Goal: Communication & Community: Answer question/provide support

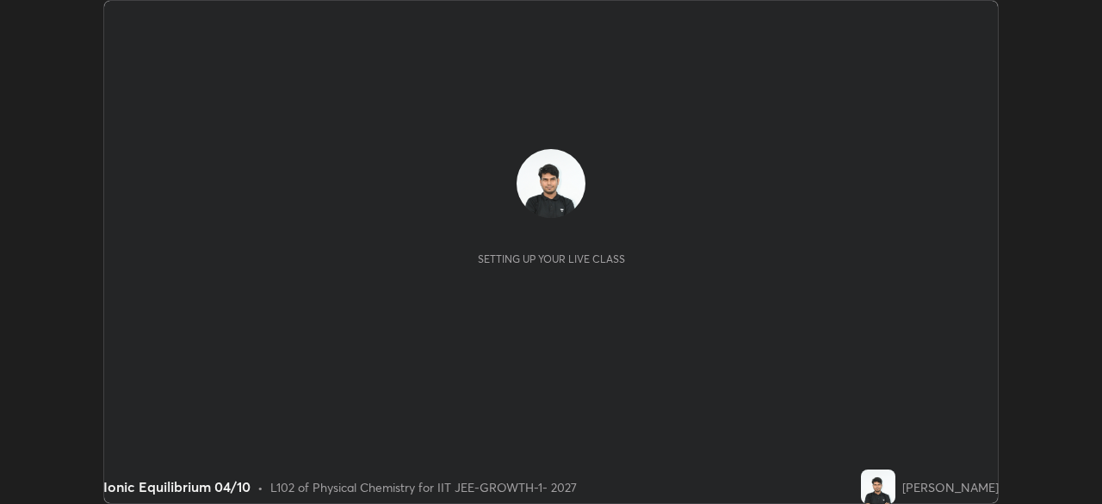
scroll to position [504, 1102]
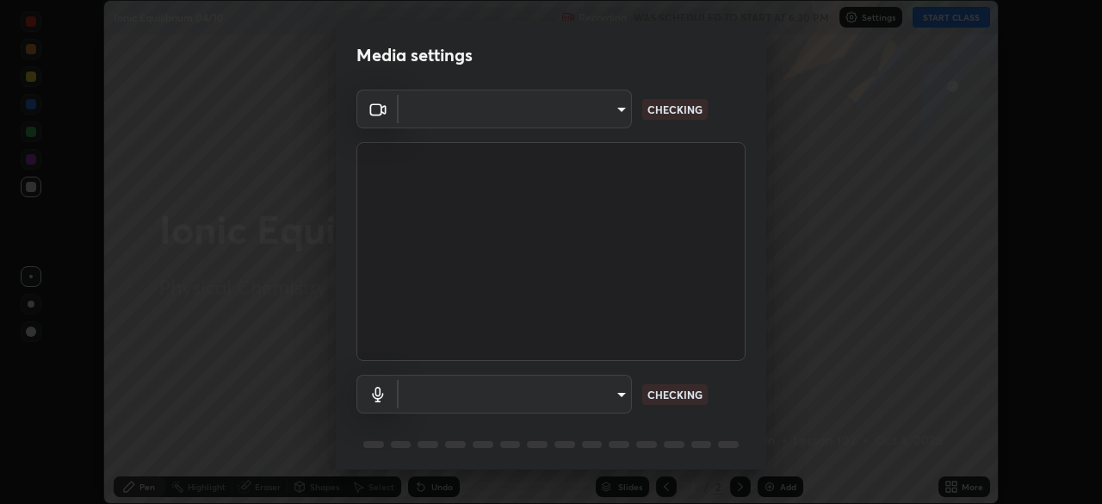
click at [568, 122] on body "Erase all Ionic Equilibrium 04/10 Recording WAS SCHEDULED TO START AT 6:30 PM S…" at bounding box center [551, 252] width 1102 height 504
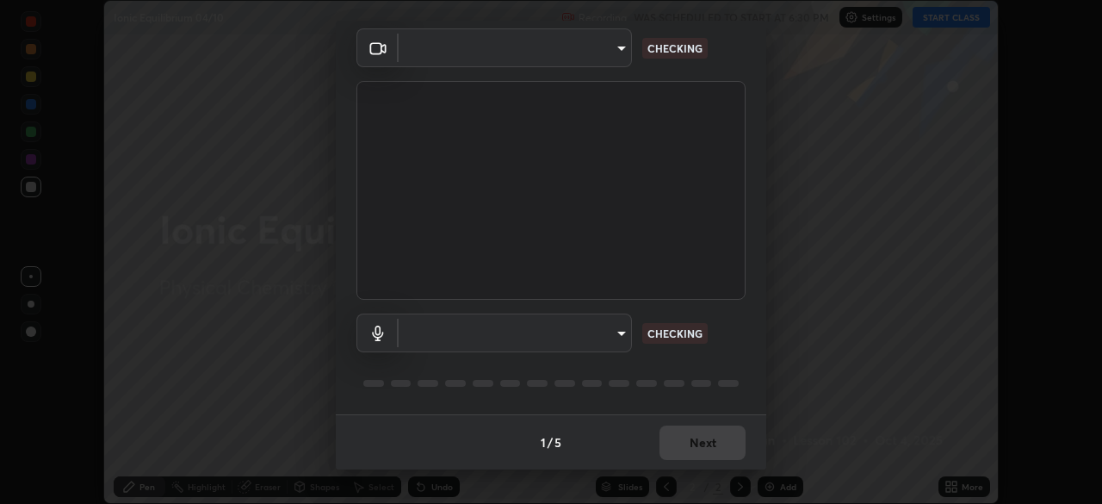
type input "4d63cd10dcc1379e9927399513255d12d620b7bbb39ca773e0f9116a90128a71"
type input "6ffb47fb851f2b5fd4122b4f50b1e702015d3d597fec63146905f50527deba24"
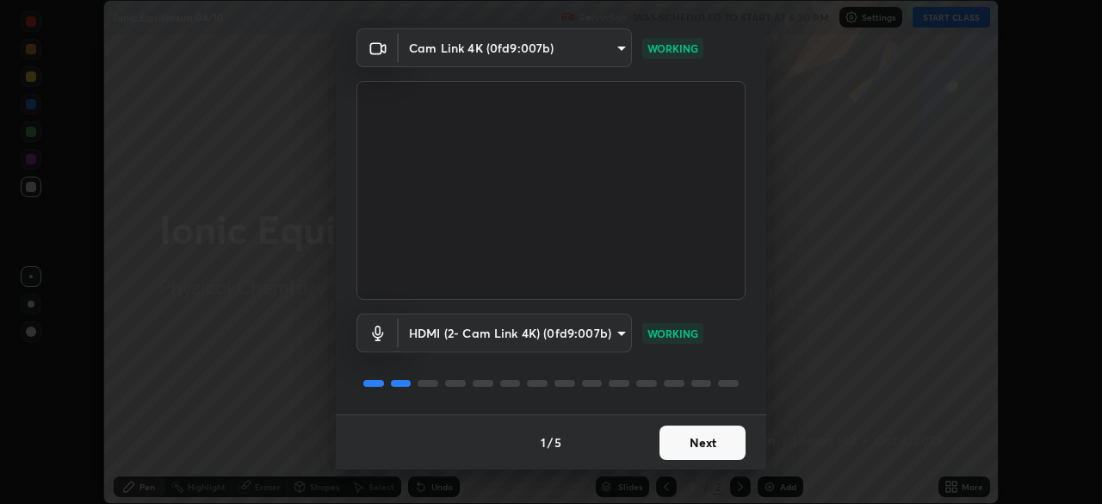
click at [700, 441] on button "Next" at bounding box center [703, 442] width 86 height 34
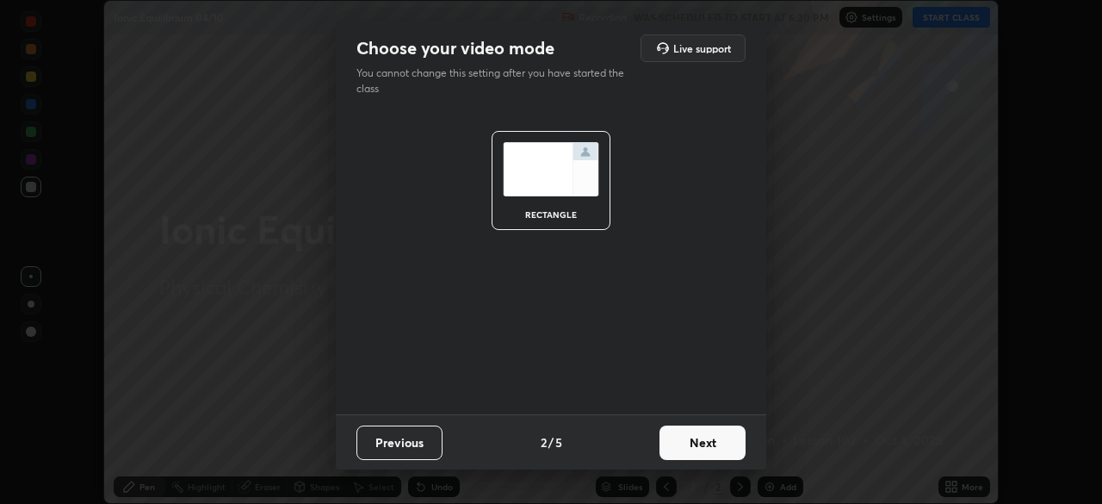
click at [713, 443] on button "Next" at bounding box center [703, 442] width 86 height 34
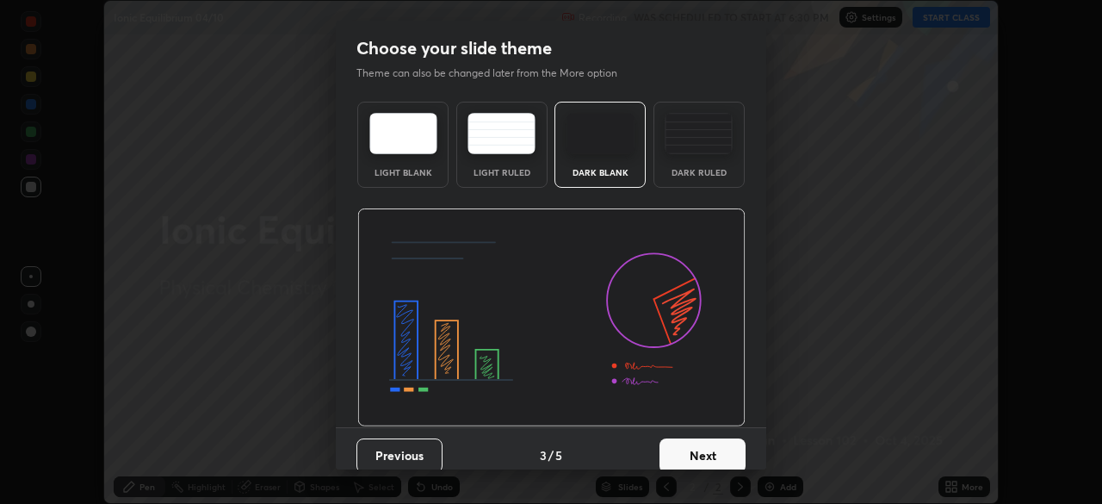
click at [725, 445] on button "Next" at bounding box center [703, 455] width 86 height 34
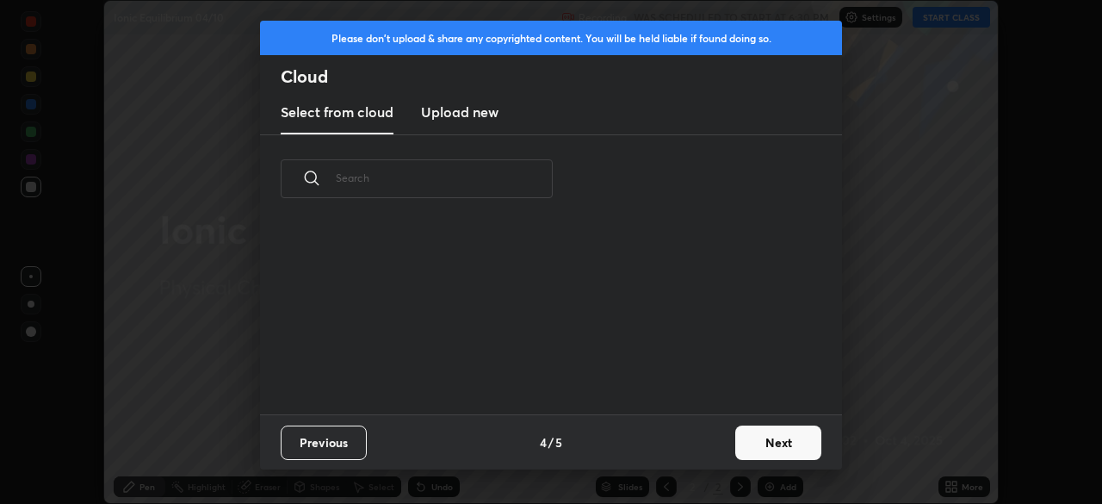
click at [737, 447] on button "Next" at bounding box center [779, 442] width 86 height 34
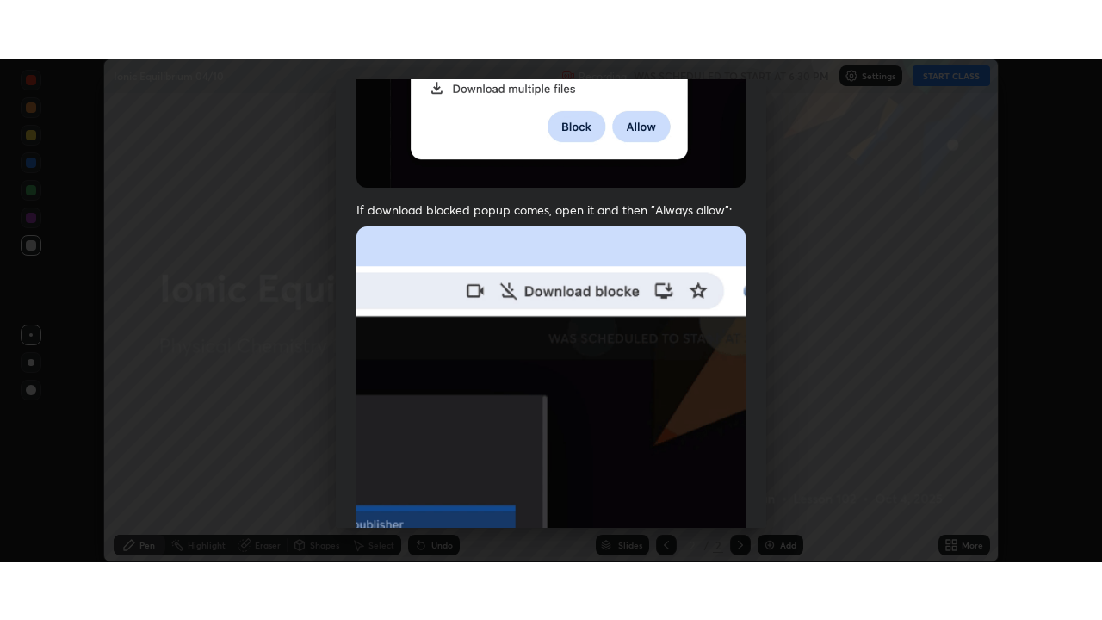
scroll to position [413, 0]
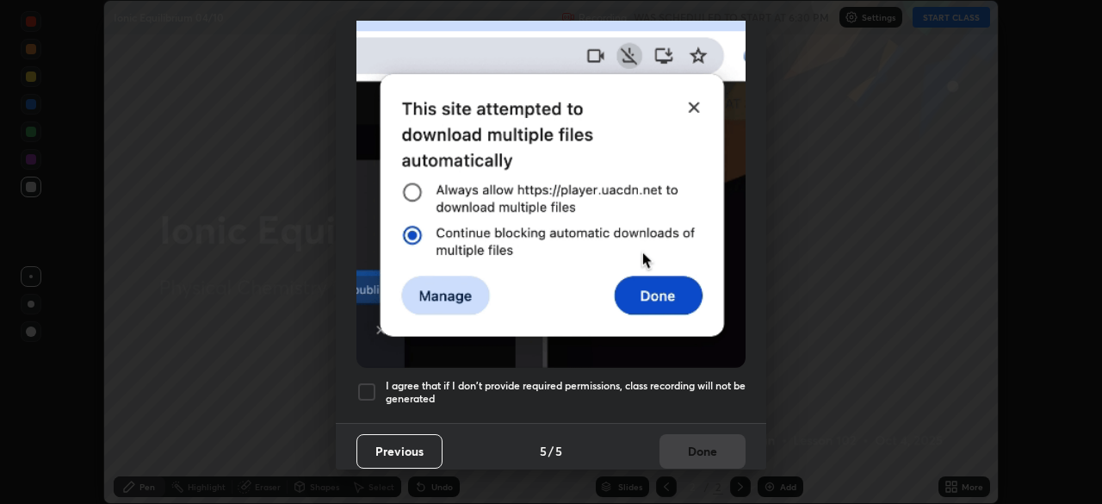
click at [376, 384] on div at bounding box center [367, 392] width 21 height 21
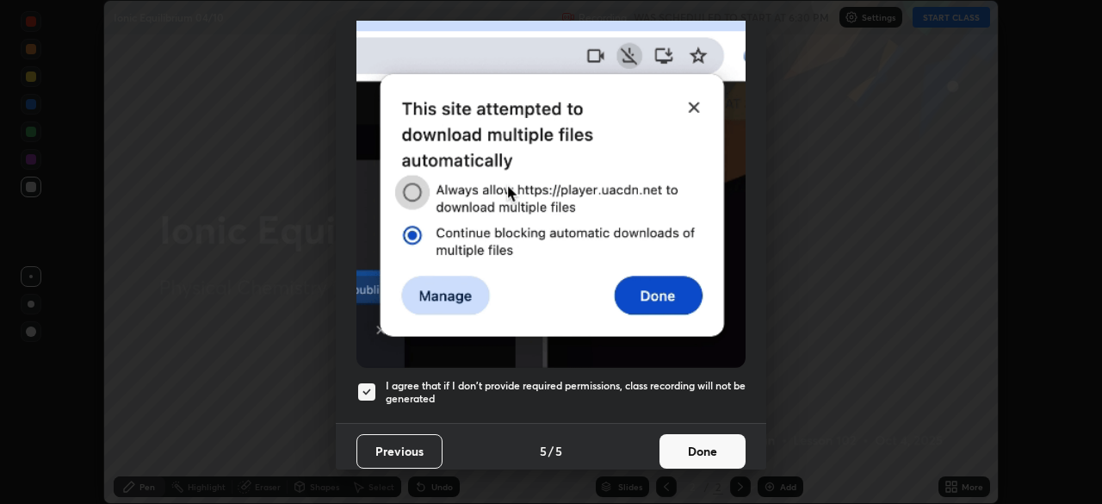
click at [695, 447] on button "Done" at bounding box center [703, 451] width 86 height 34
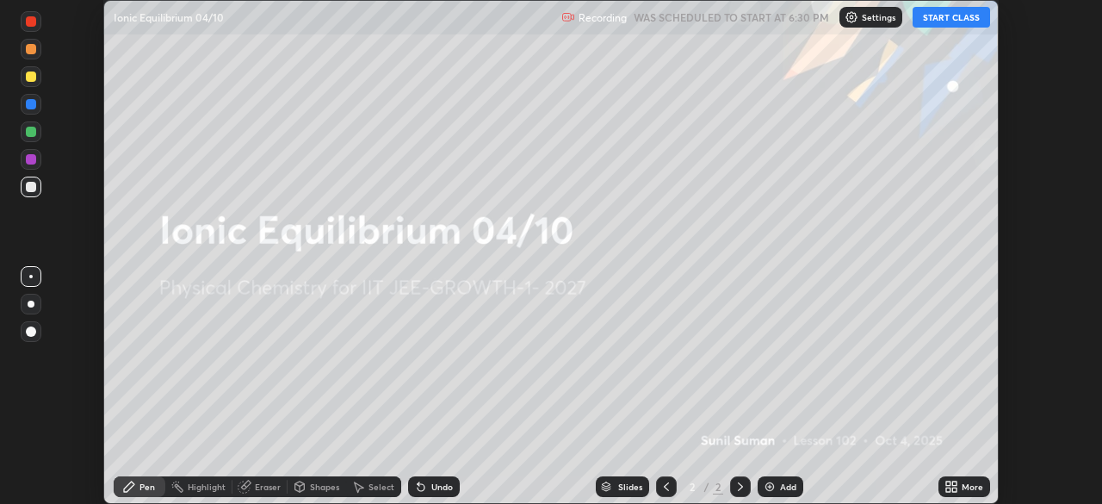
click at [948, 489] on icon at bounding box center [949, 489] width 4 height 4
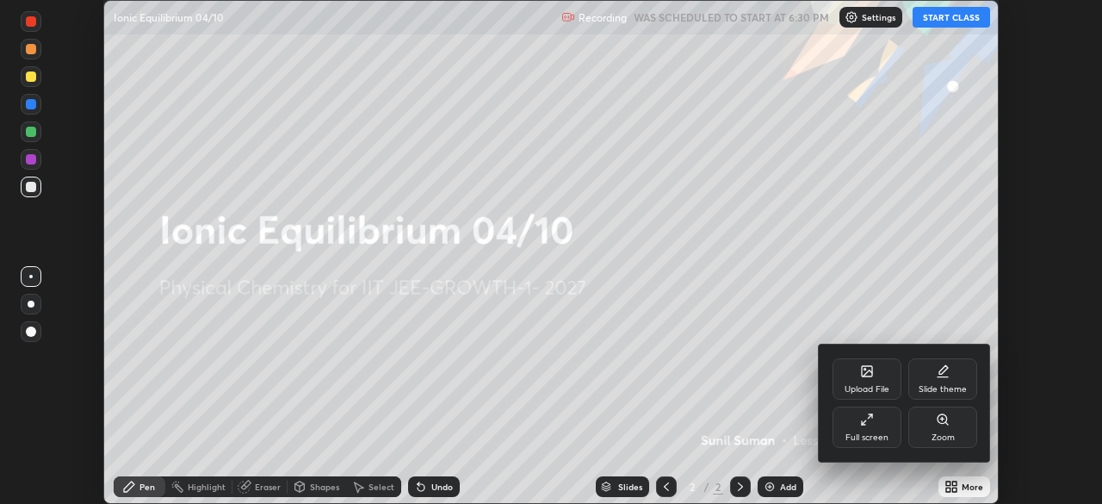
click at [865, 438] on div "Full screen" at bounding box center [867, 437] width 43 height 9
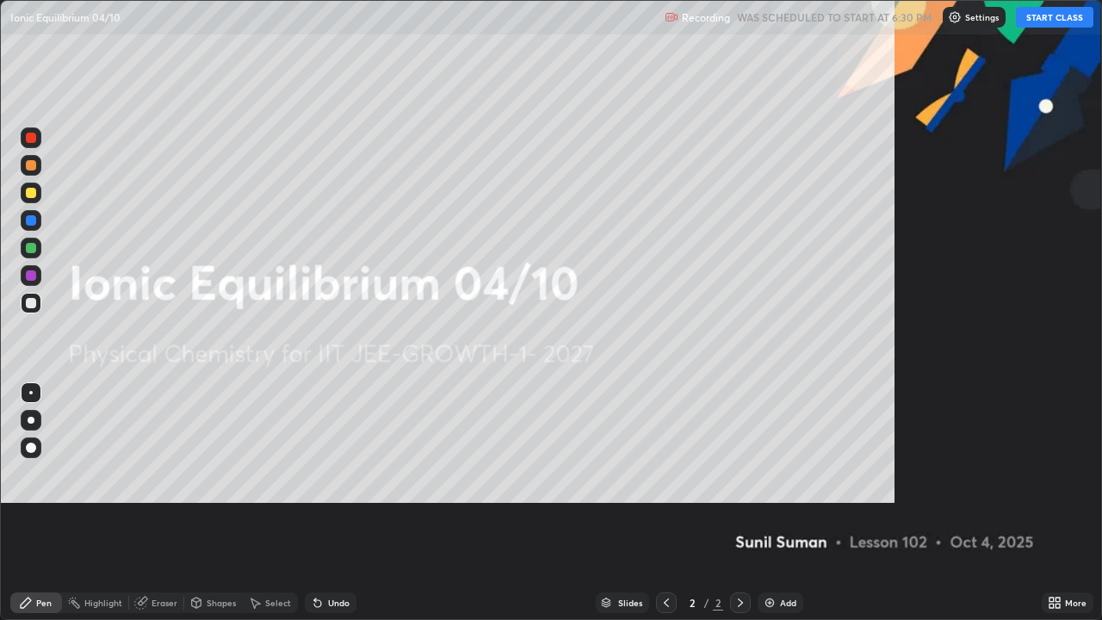
scroll to position [620, 1102]
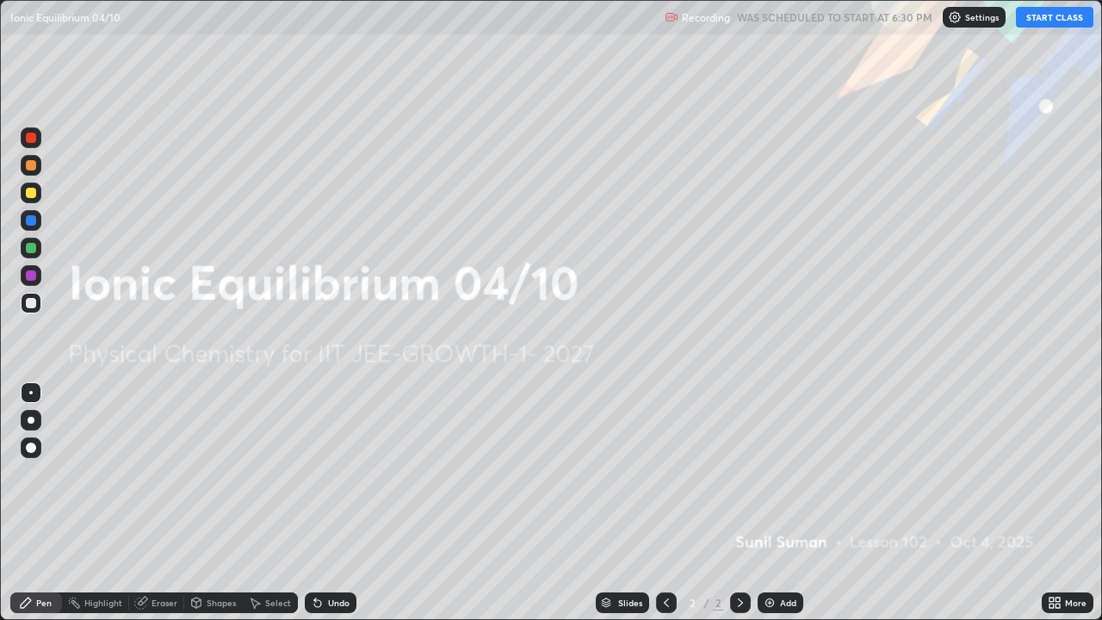
click at [1034, 22] on button "START CLASS" at bounding box center [1055, 17] width 78 height 21
click at [777, 503] on div "Add" at bounding box center [781, 603] width 46 height 21
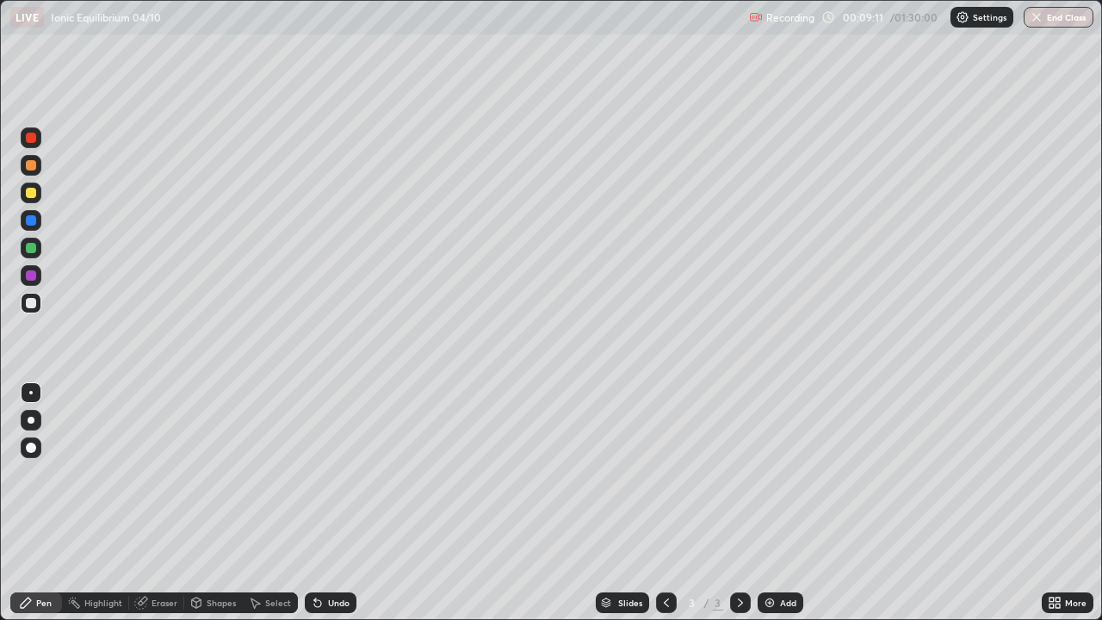
click at [171, 503] on div "Eraser" at bounding box center [165, 603] width 26 height 9
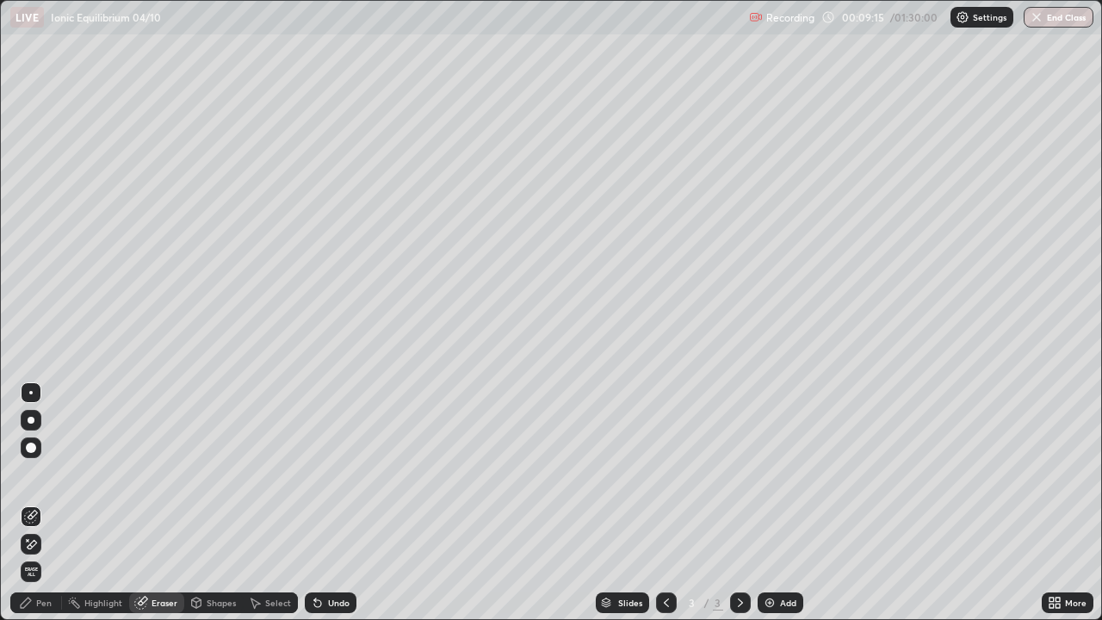
click at [46, 503] on div "Pen" at bounding box center [36, 603] width 52 height 21
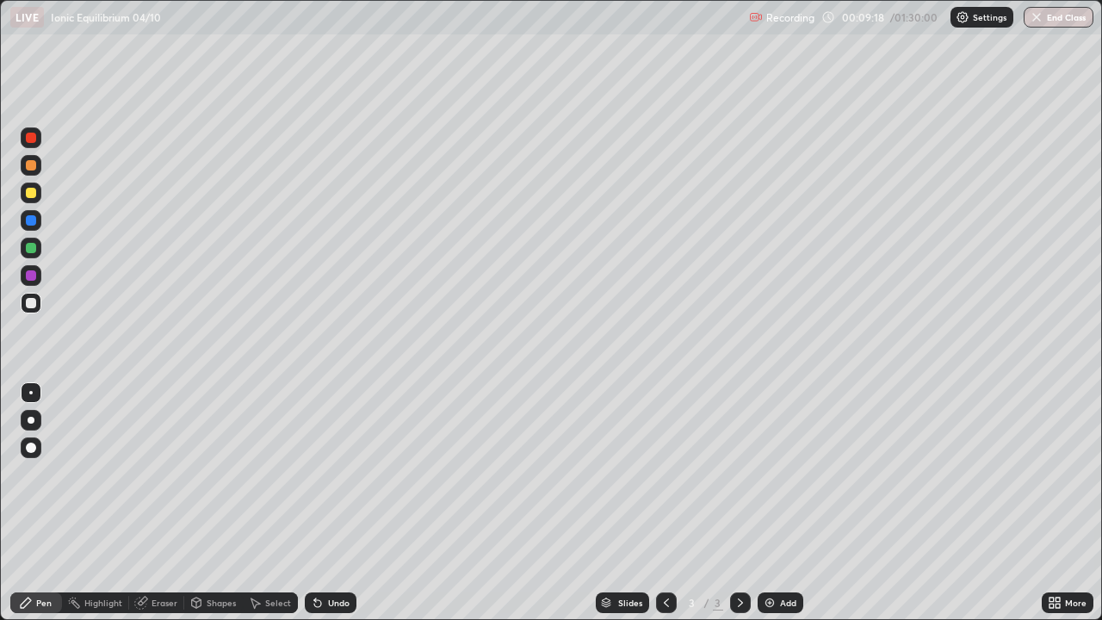
click at [32, 303] on div at bounding box center [31, 303] width 10 height 10
click at [314, 503] on icon at bounding box center [315, 600] width 2 height 2
click at [28, 195] on div at bounding box center [31, 193] width 10 height 10
click at [35, 168] on div at bounding box center [31, 165] width 10 height 10
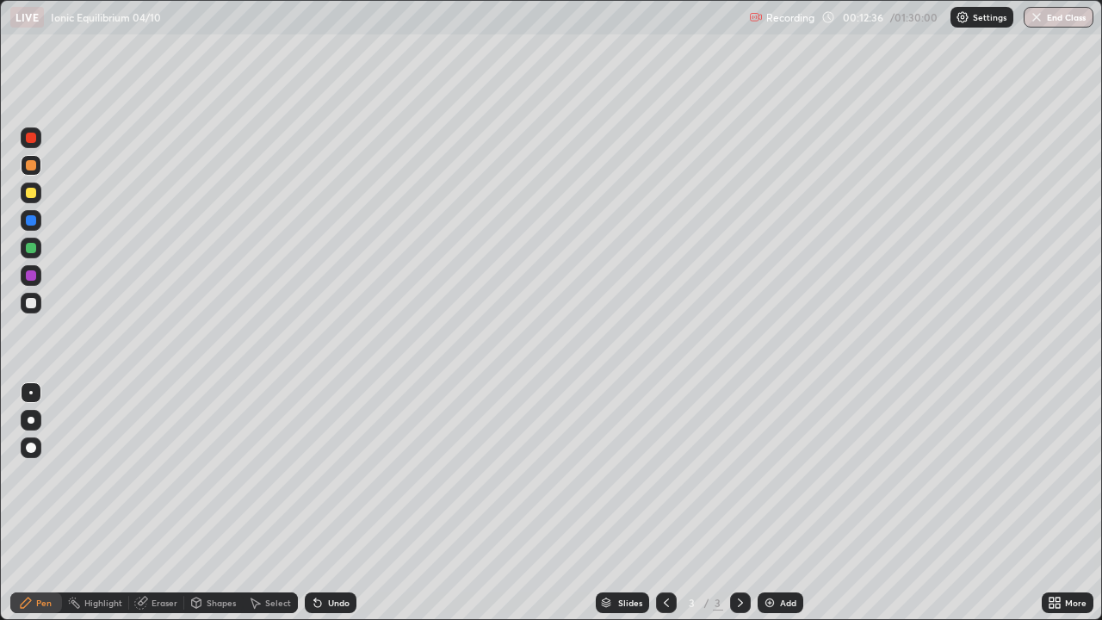
click at [769, 503] on img at bounding box center [770, 603] width 14 height 14
click at [663, 503] on icon at bounding box center [667, 603] width 14 height 14
click at [740, 503] on icon at bounding box center [741, 603] width 14 height 14
click at [33, 306] on div at bounding box center [31, 303] width 10 height 10
click at [658, 503] on div at bounding box center [666, 603] width 21 height 21
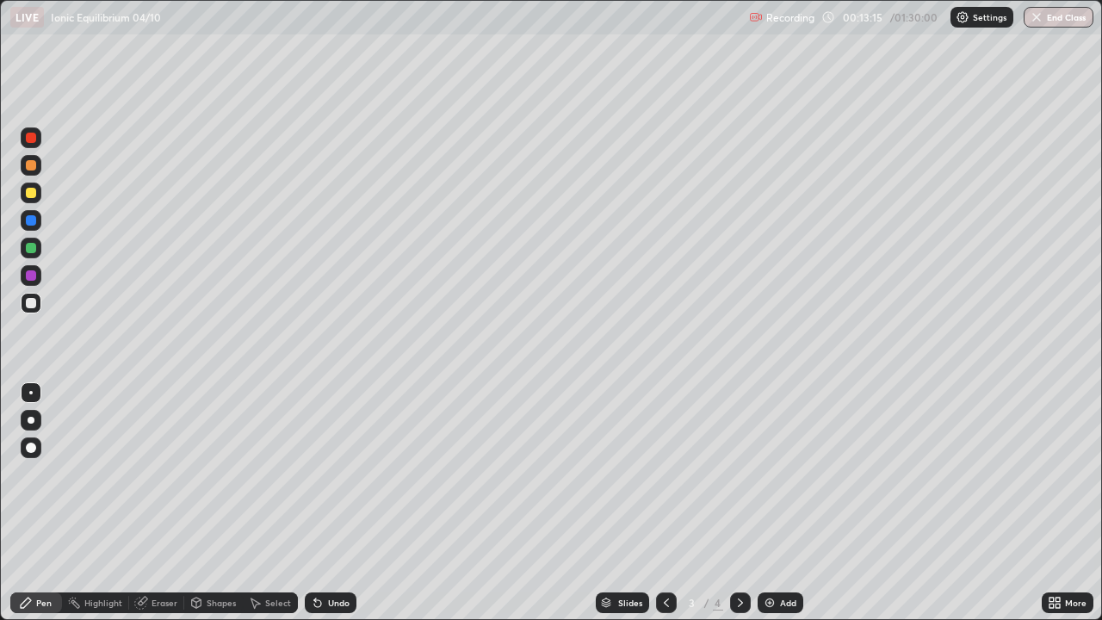
click at [737, 503] on icon at bounding box center [741, 603] width 14 height 14
click at [656, 503] on div at bounding box center [666, 603] width 21 height 21
click at [737, 503] on icon at bounding box center [741, 603] width 14 height 14
click at [315, 503] on icon at bounding box center [317, 603] width 7 height 7
click at [772, 503] on img at bounding box center [770, 603] width 14 height 14
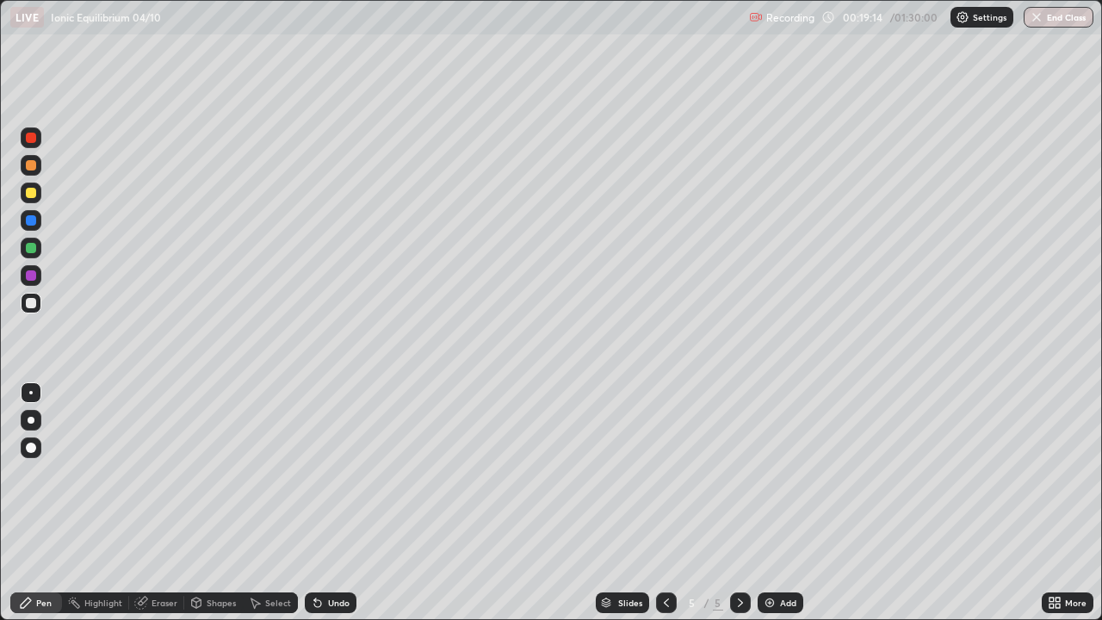
click at [34, 305] on div at bounding box center [31, 303] width 10 height 10
click at [34, 303] on div at bounding box center [31, 303] width 10 height 10
click at [665, 503] on icon at bounding box center [667, 603] width 14 height 14
click at [735, 503] on icon at bounding box center [741, 603] width 14 height 14
click at [663, 503] on icon at bounding box center [667, 603] width 14 height 14
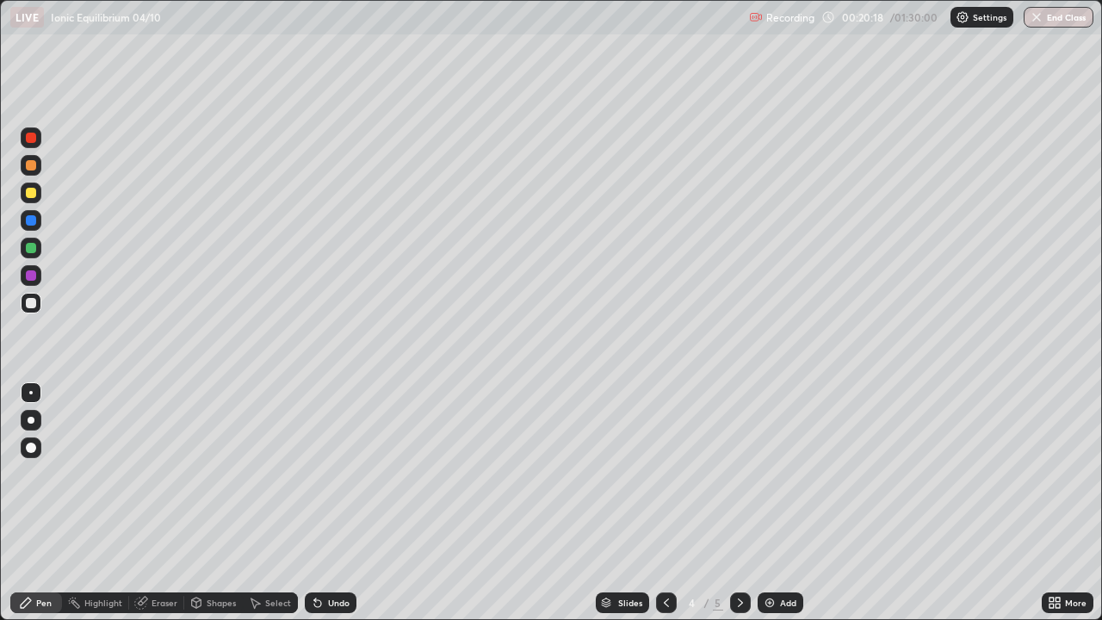
click at [739, 503] on icon at bounding box center [741, 603] width 14 height 14
click at [769, 503] on img at bounding box center [770, 603] width 14 height 14
click at [35, 305] on div at bounding box center [31, 303] width 10 height 10
click at [30, 199] on div at bounding box center [31, 193] width 21 height 21
click at [153, 503] on div "Eraser" at bounding box center [165, 603] width 26 height 9
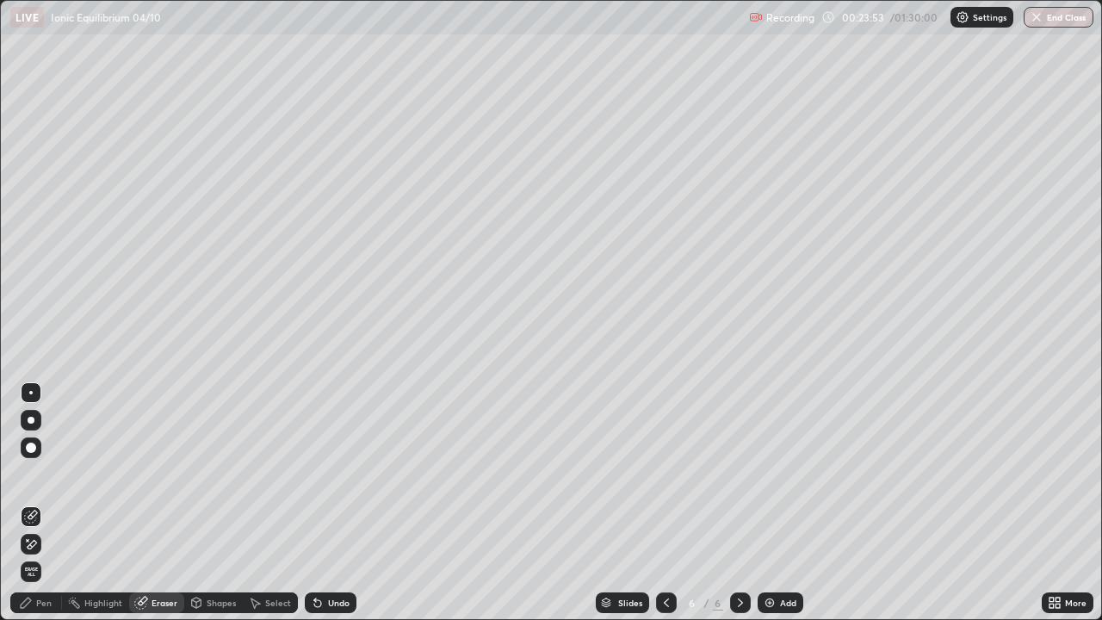
click at [41, 503] on div "Pen" at bounding box center [44, 603] width 16 height 9
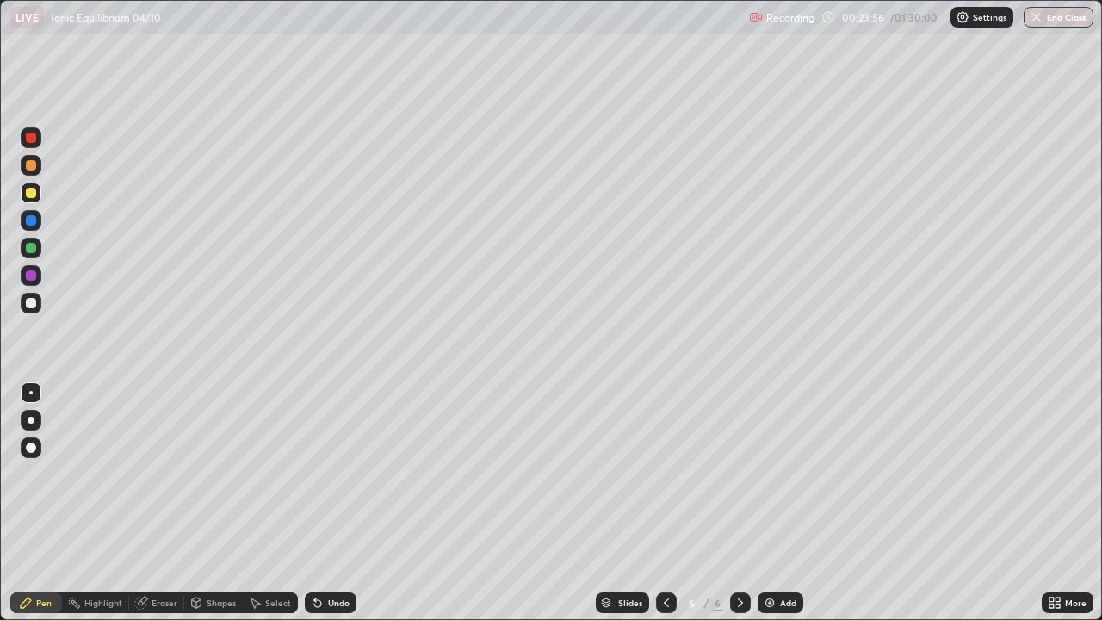
click at [313, 503] on icon at bounding box center [318, 603] width 14 height 14
click at [314, 503] on icon at bounding box center [317, 603] width 7 height 7
click at [35, 302] on div at bounding box center [31, 303] width 10 height 10
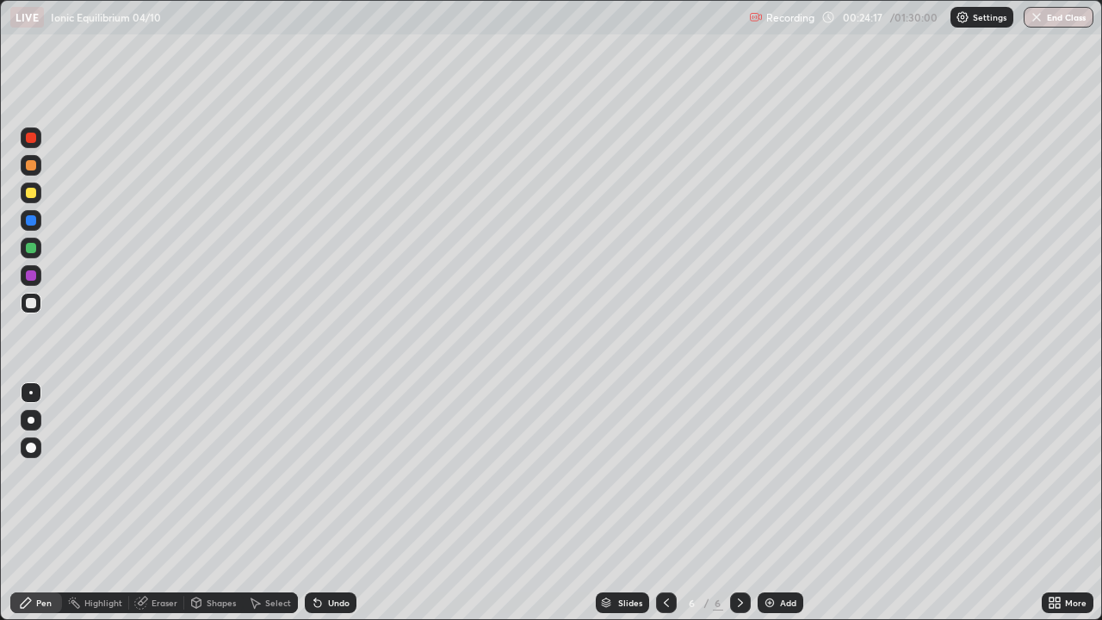
click at [27, 169] on div at bounding box center [31, 165] width 10 height 10
click at [38, 306] on div at bounding box center [31, 303] width 21 height 21
click at [317, 503] on icon at bounding box center [318, 603] width 14 height 14
click at [315, 503] on icon at bounding box center [317, 603] width 7 height 7
click at [311, 503] on icon at bounding box center [318, 603] width 14 height 14
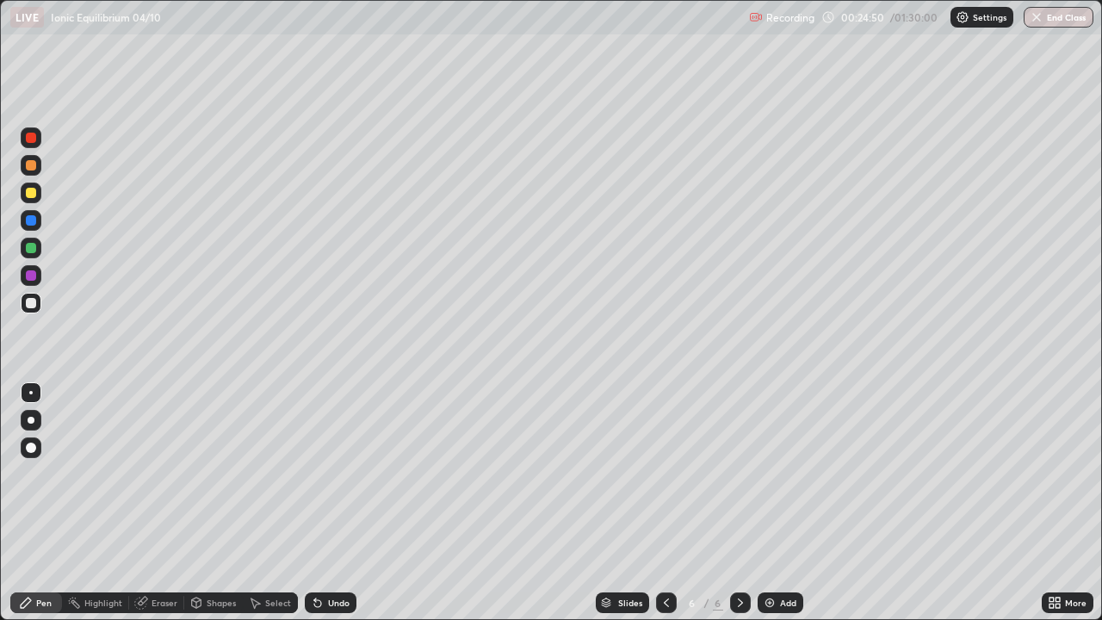
click at [310, 503] on div "Undo" at bounding box center [331, 603] width 52 height 21
click at [311, 503] on div "Undo" at bounding box center [331, 603] width 52 height 21
click at [29, 248] on div at bounding box center [31, 248] width 10 height 10
click at [770, 503] on img at bounding box center [770, 603] width 14 height 14
click at [35, 304] on div at bounding box center [31, 303] width 10 height 10
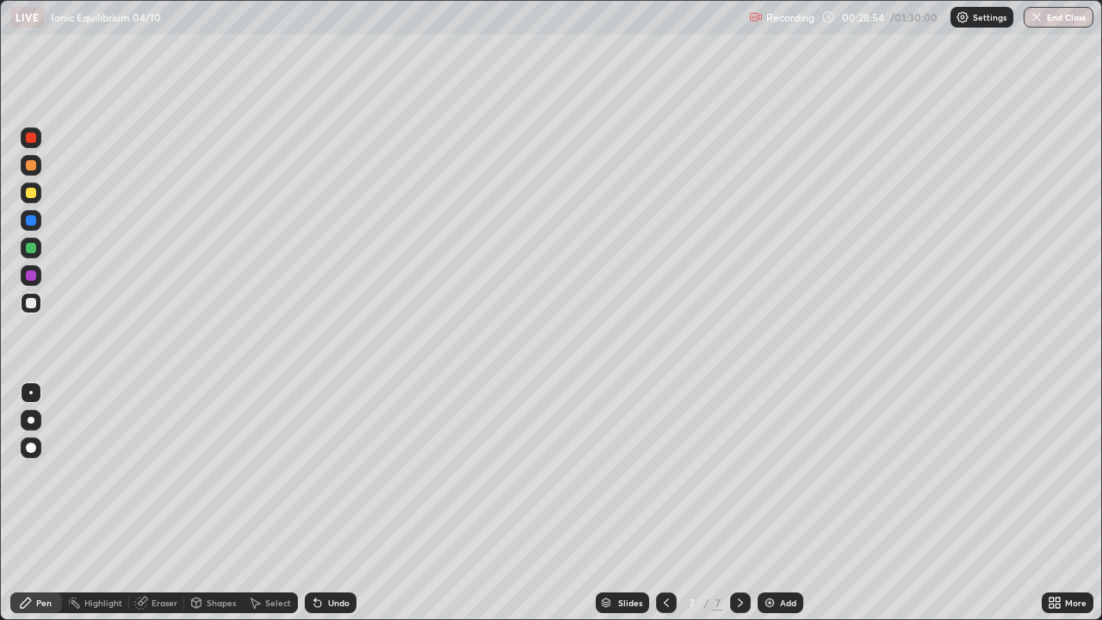
click at [312, 503] on icon at bounding box center [318, 603] width 14 height 14
click at [28, 249] on div at bounding box center [31, 248] width 10 height 10
click at [322, 503] on div "Undo" at bounding box center [331, 603] width 52 height 21
click at [317, 503] on icon at bounding box center [317, 603] width 7 height 7
click at [34, 195] on div at bounding box center [31, 193] width 10 height 10
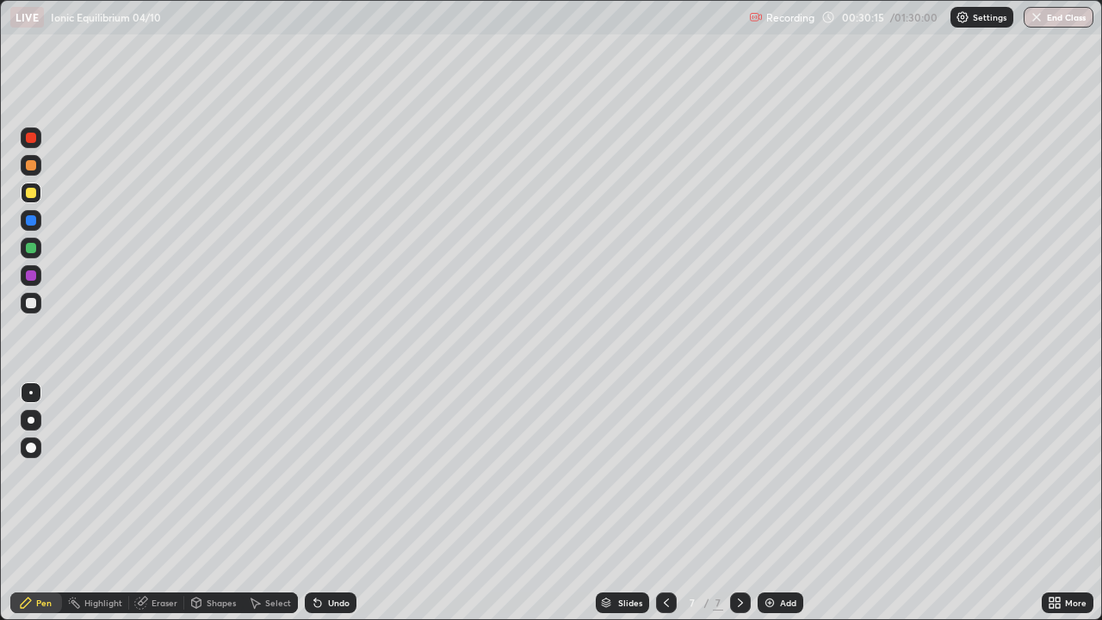
click at [766, 503] on img at bounding box center [770, 603] width 14 height 14
click at [665, 503] on icon at bounding box center [667, 603] width 14 height 14
click at [664, 503] on icon at bounding box center [667, 603] width 14 height 14
click at [741, 503] on icon at bounding box center [741, 603] width 14 height 14
click at [738, 503] on icon at bounding box center [741, 603] width 14 height 14
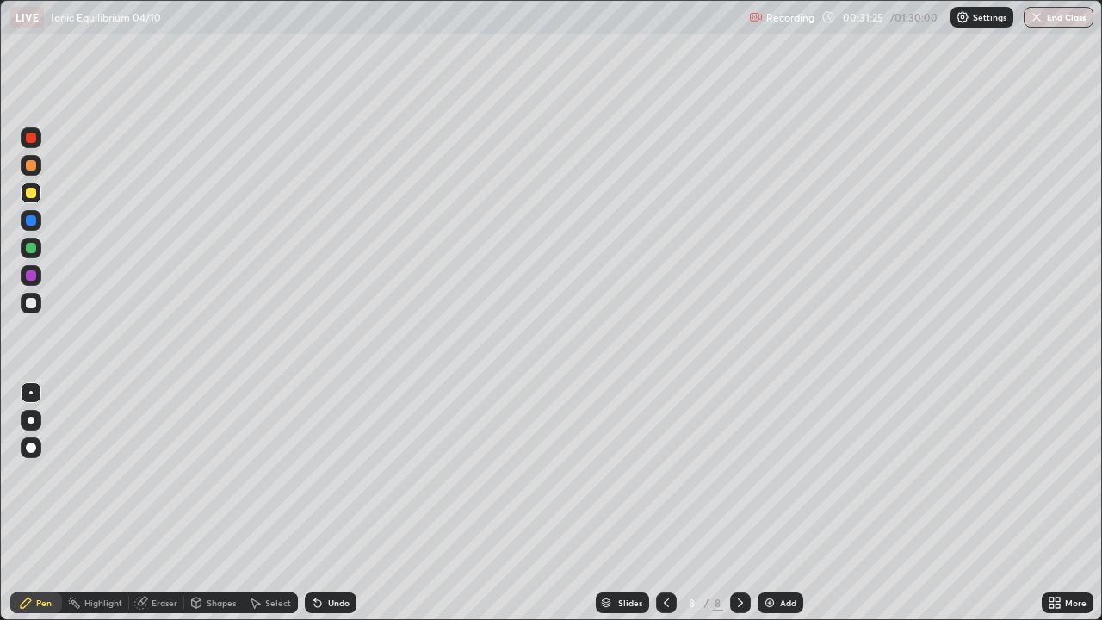
click at [665, 503] on icon at bounding box center [667, 603] width 14 height 14
click at [746, 503] on div at bounding box center [740, 603] width 21 height 21
click at [37, 302] on div at bounding box center [31, 303] width 21 height 21
click at [33, 189] on div at bounding box center [31, 193] width 10 height 10
click at [767, 503] on img at bounding box center [770, 603] width 14 height 14
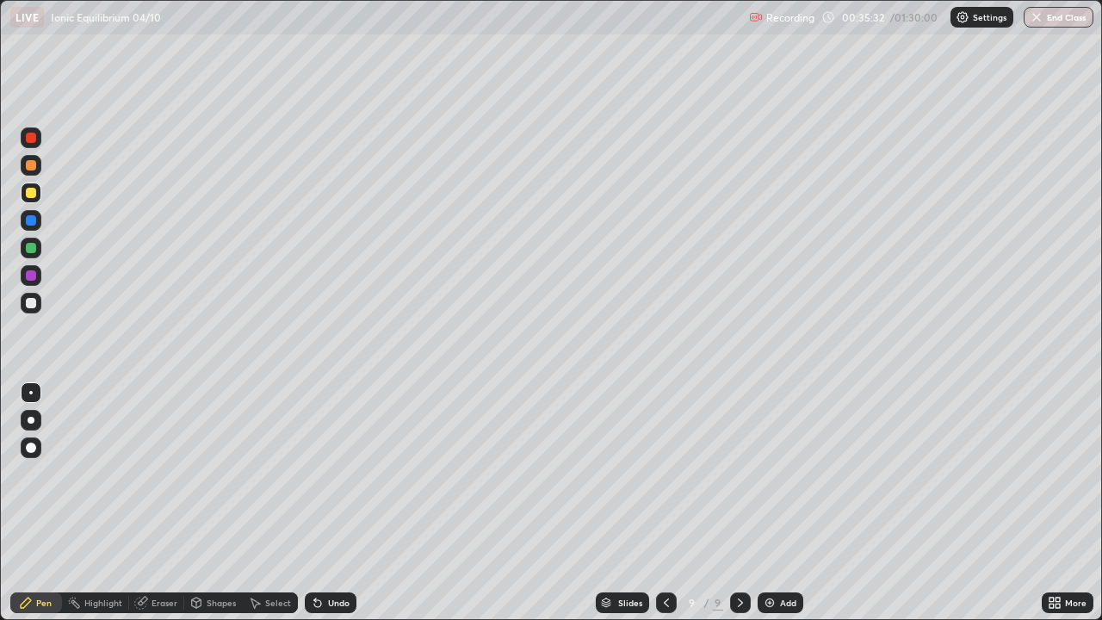
click at [663, 503] on icon at bounding box center [667, 603] width 14 height 14
click at [767, 503] on img at bounding box center [770, 603] width 14 height 14
click at [31, 304] on div at bounding box center [31, 303] width 10 height 10
click at [30, 200] on div at bounding box center [31, 193] width 21 height 21
click at [31, 307] on div at bounding box center [31, 303] width 10 height 10
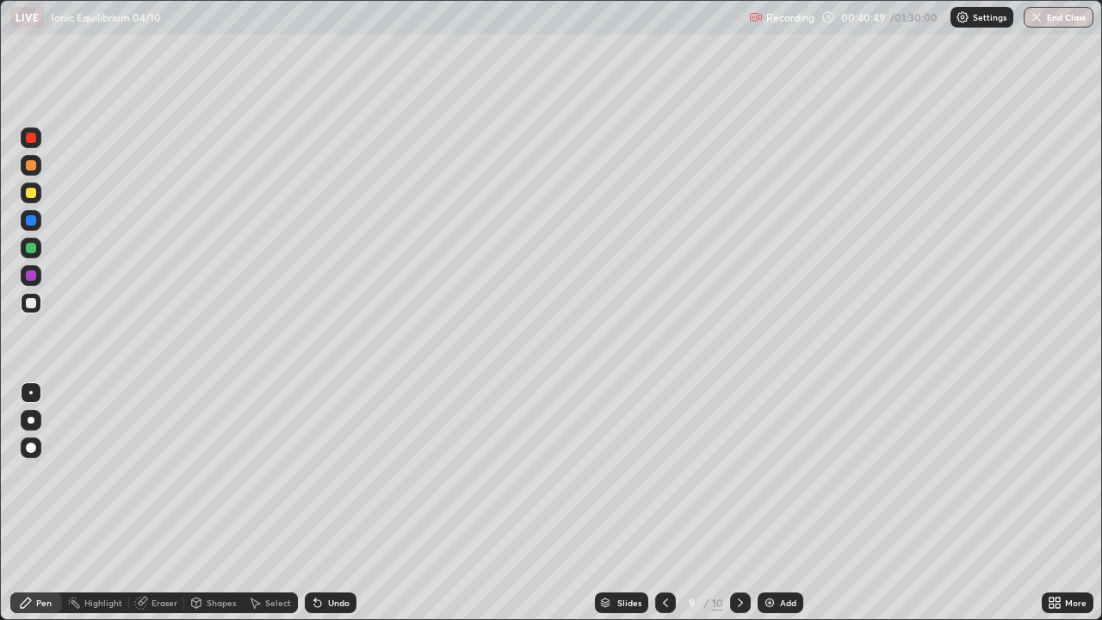
click at [31, 166] on div at bounding box center [31, 165] width 10 height 10
click at [40, 304] on div at bounding box center [31, 303] width 21 height 21
click at [774, 503] on img at bounding box center [770, 603] width 14 height 14
click at [32, 303] on div at bounding box center [31, 303] width 10 height 10
click at [665, 503] on icon at bounding box center [667, 603] width 14 height 14
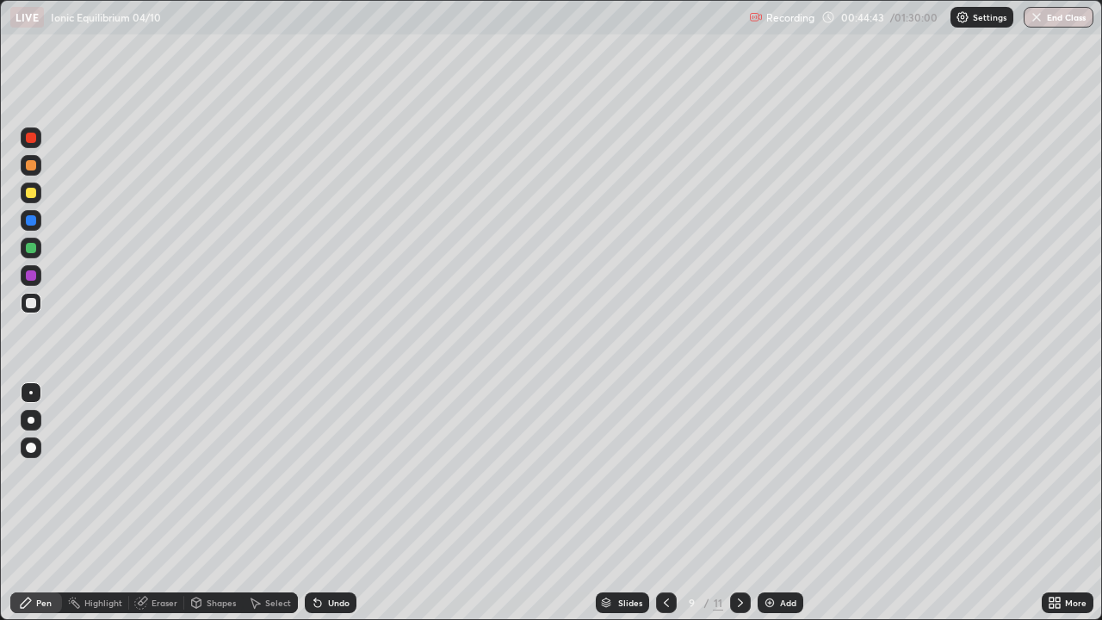
click at [737, 503] on icon at bounding box center [741, 603] width 14 height 14
click at [33, 199] on div at bounding box center [31, 193] width 21 height 21
click at [34, 301] on div at bounding box center [31, 303] width 10 height 10
click at [665, 503] on icon at bounding box center [667, 603] width 14 height 14
click at [739, 503] on icon at bounding box center [741, 603] width 14 height 14
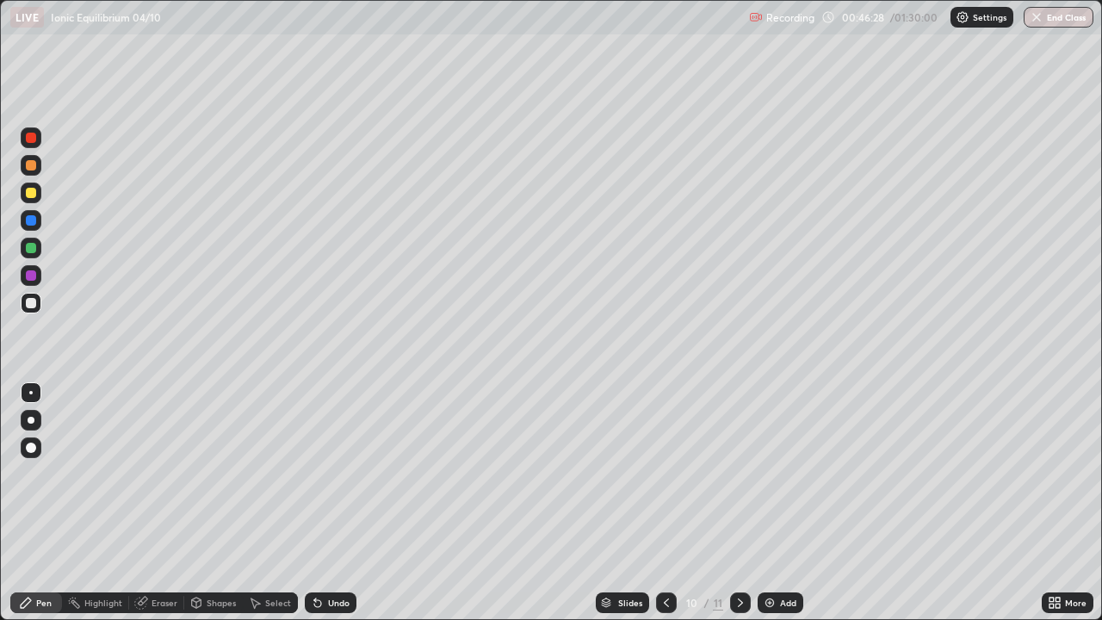
click at [28, 255] on div at bounding box center [31, 248] width 21 height 21
click at [38, 302] on div at bounding box center [31, 303] width 21 height 21
click at [314, 503] on icon at bounding box center [315, 600] width 2 height 2
click at [315, 503] on icon at bounding box center [317, 603] width 7 height 7
click at [314, 503] on icon at bounding box center [315, 600] width 2 height 2
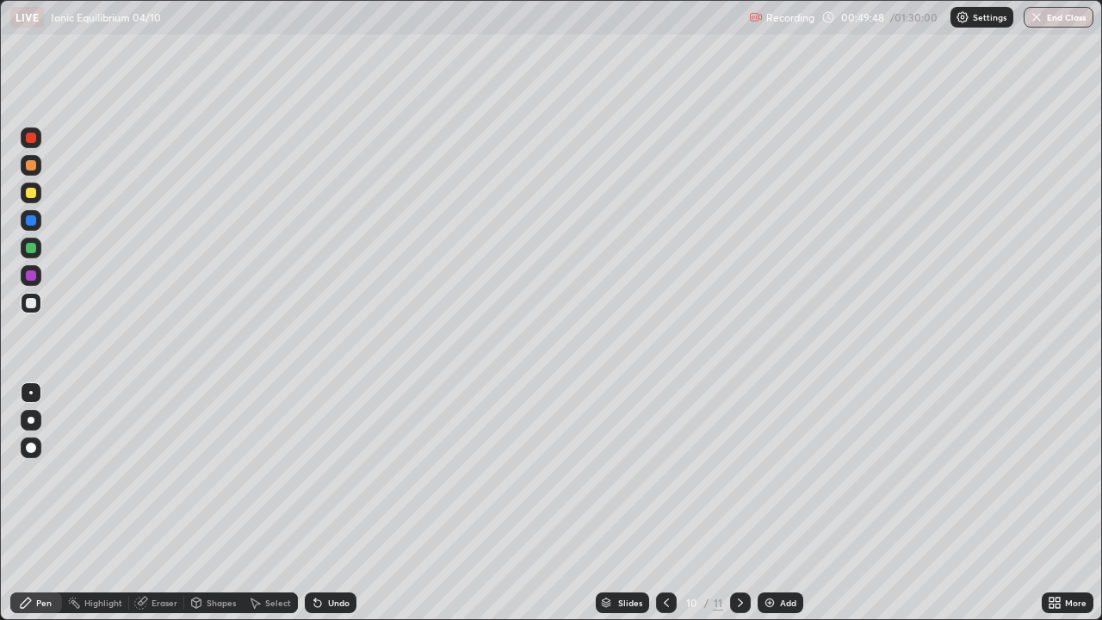
click at [31, 170] on div at bounding box center [31, 165] width 10 height 10
click at [1058, 503] on icon at bounding box center [1058, 606] width 4 height 4
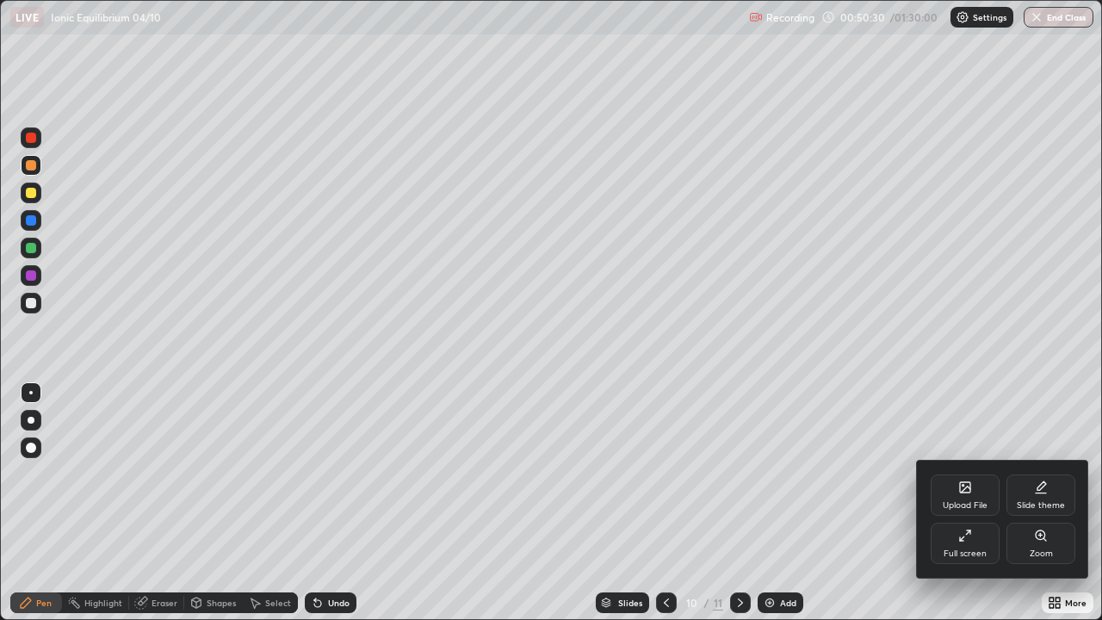
click at [969, 498] on div "Upload File" at bounding box center [965, 495] width 69 height 41
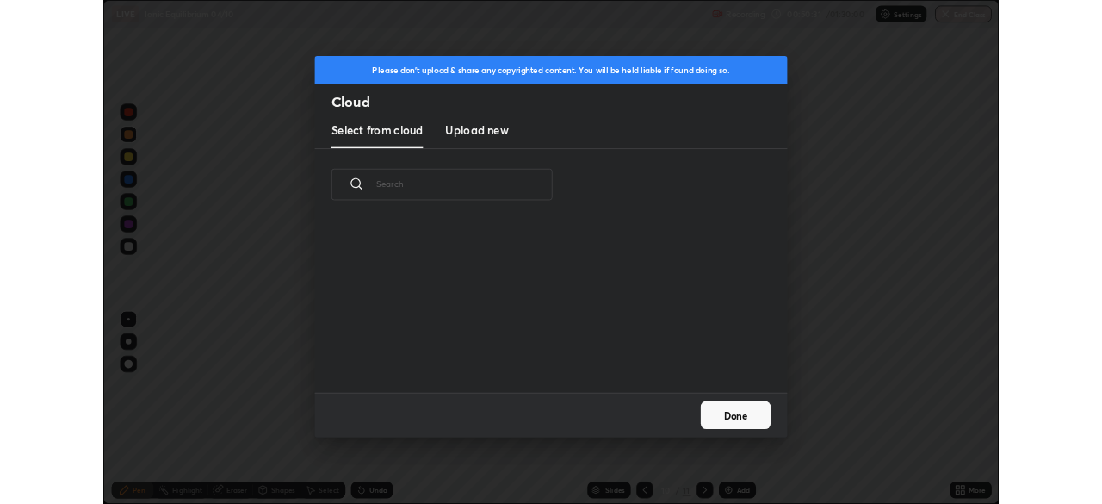
scroll to position [212, 553]
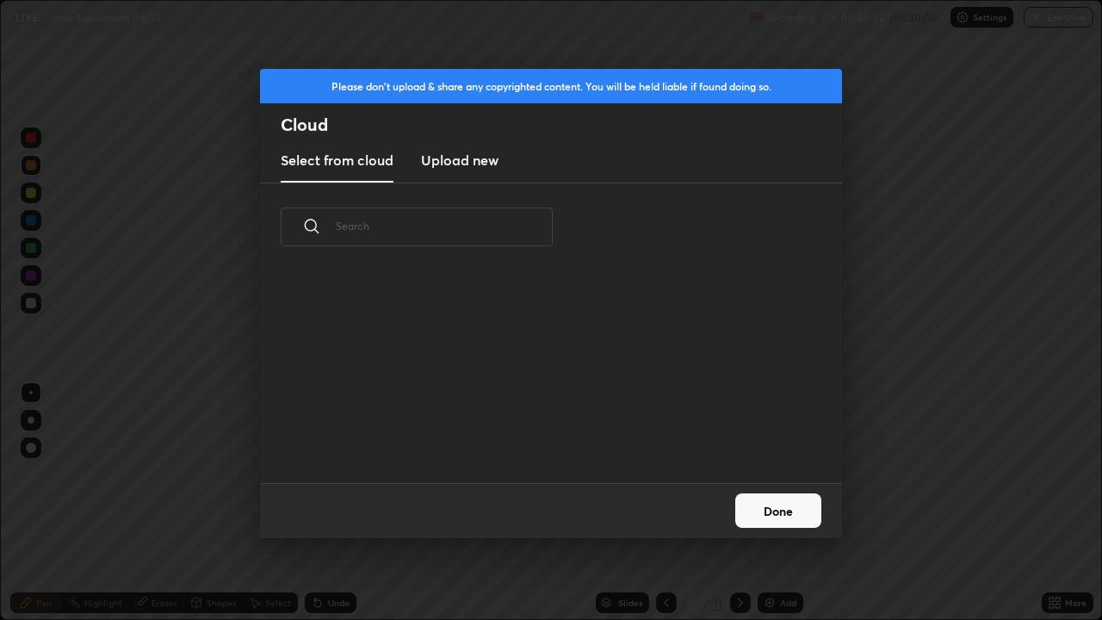
click at [456, 161] on h3 "Upload new" at bounding box center [460, 160] width 78 height 21
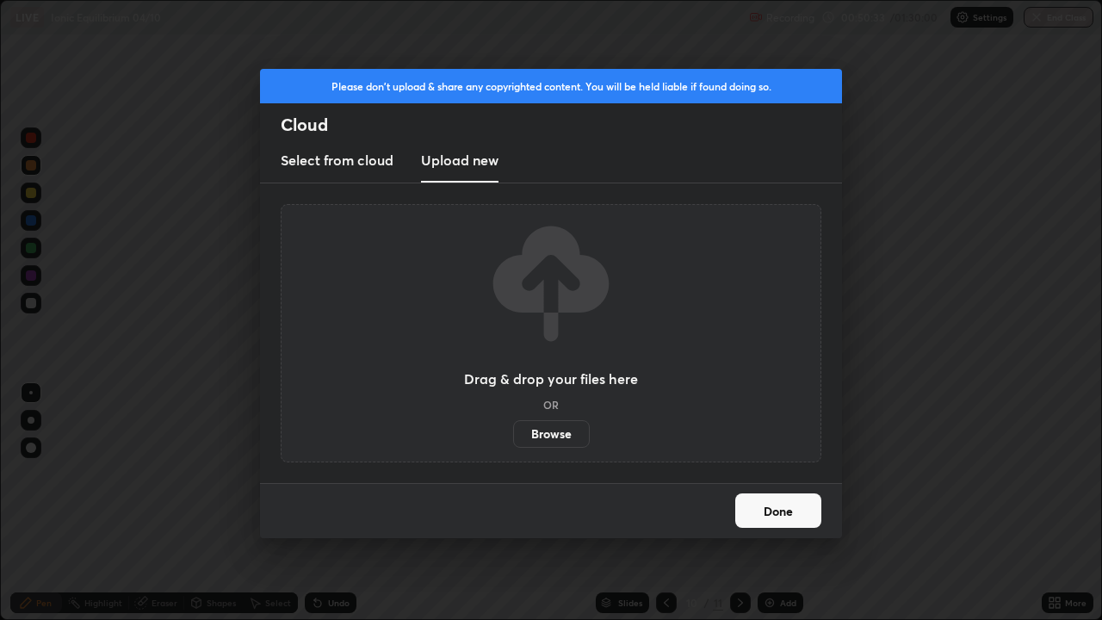
click at [543, 434] on label "Browse" at bounding box center [551, 434] width 77 height 28
click at [513, 434] on input "Browse" at bounding box center [513, 434] width 0 height 28
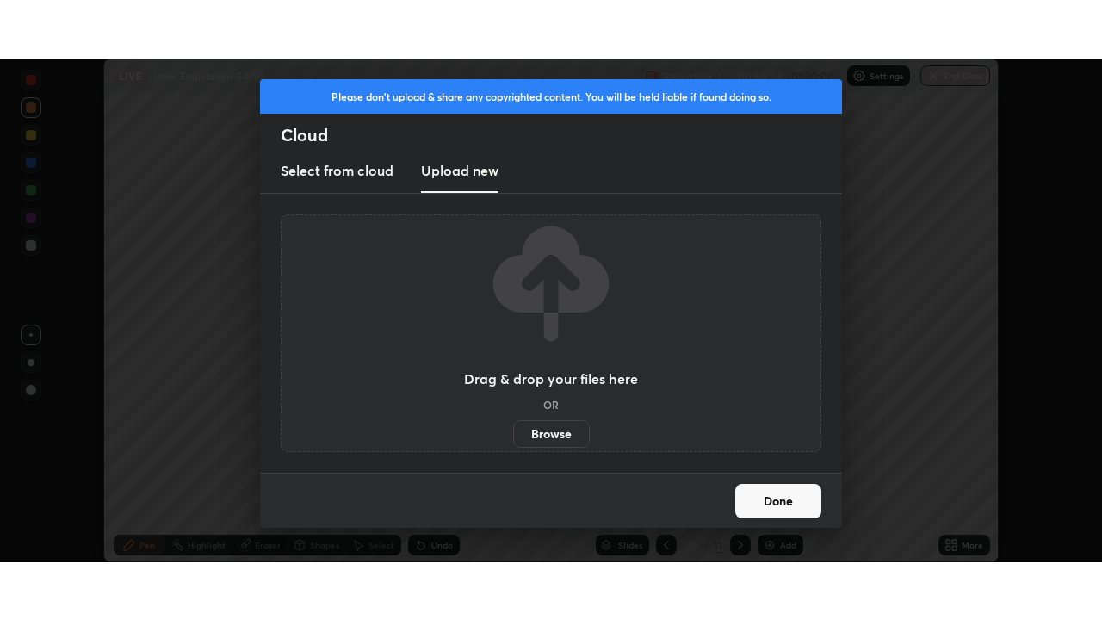
scroll to position [85622, 85024]
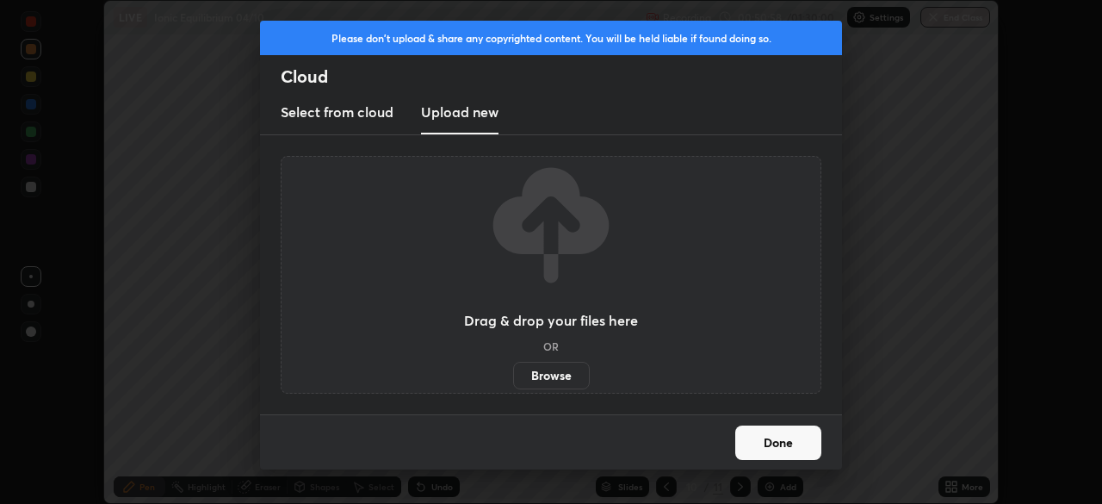
click at [783, 444] on button "Done" at bounding box center [779, 442] width 86 height 34
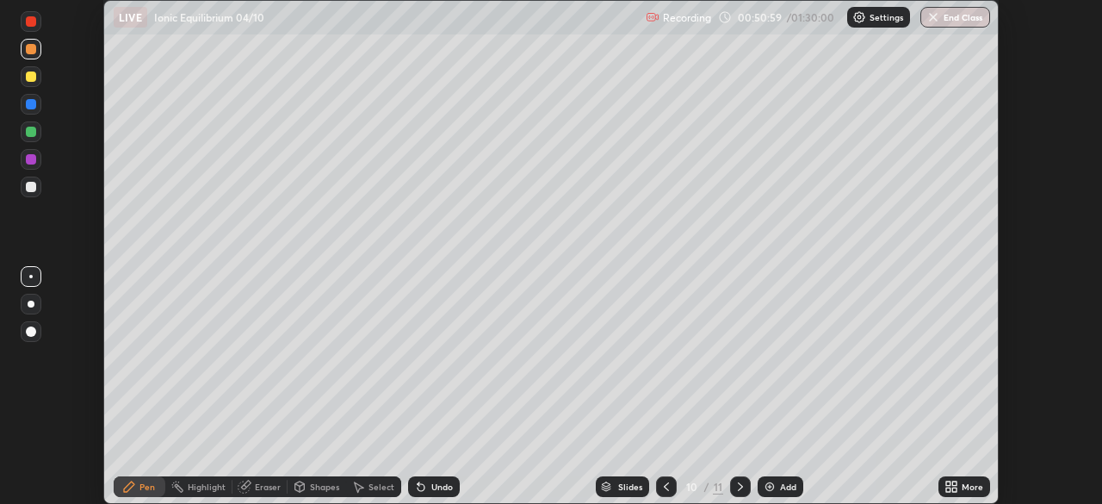
click at [949, 488] on icon at bounding box center [949, 489] width 4 height 4
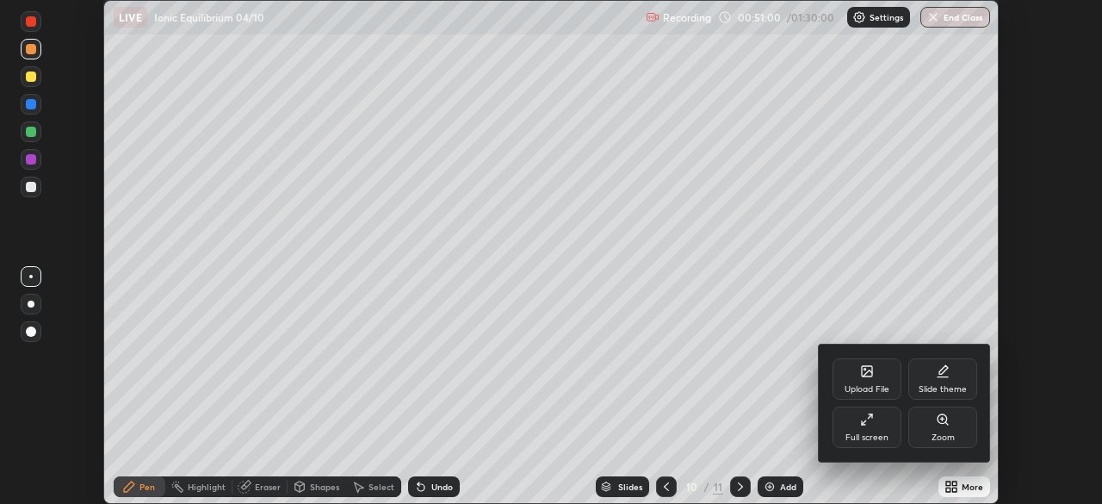
click at [858, 426] on div "Full screen" at bounding box center [867, 427] width 69 height 41
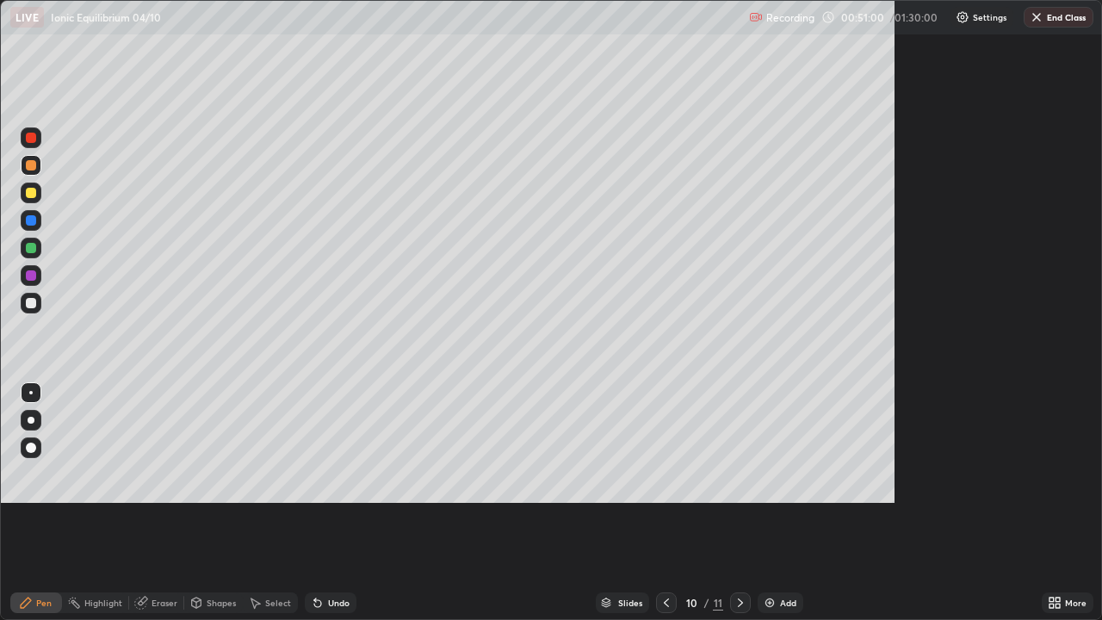
scroll to position [620, 1102]
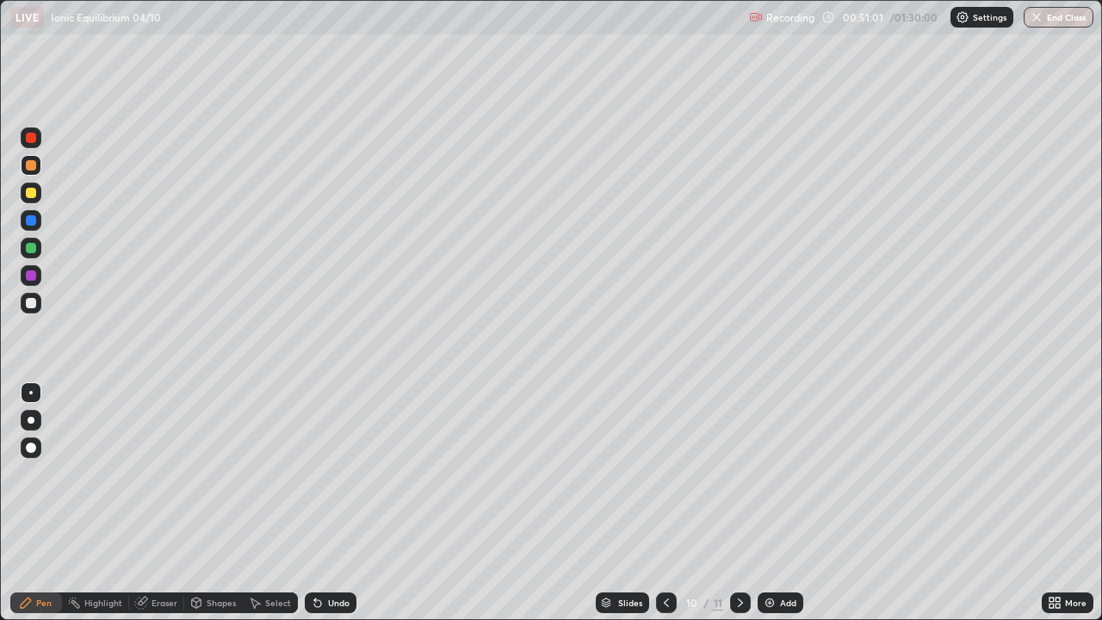
click at [765, 503] on img at bounding box center [770, 603] width 14 height 14
click at [39, 307] on div at bounding box center [31, 303] width 21 height 21
click at [31, 195] on div at bounding box center [31, 193] width 10 height 10
click at [39, 304] on div at bounding box center [31, 303] width 21 height 21
click at [33, 247] on div at bounding box center [31, 248] width 10 height 10
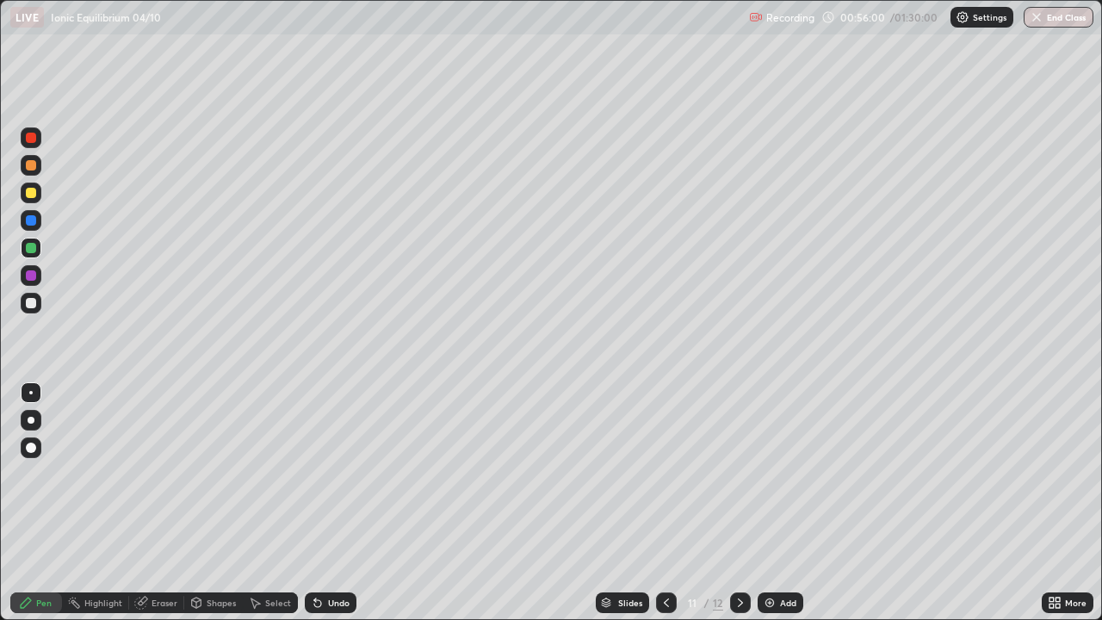
click at [40, 169] on div at bounding box center [31, 165] width 21 height 21
click at [764, 503] on img at bounding box center [770, 603] width 14 height 14
click at [318, 503] on icon at bounding box center [317, 603] width 7 height 7
click at [34, 309] on div at bounding box center [31, 303] width 21 height 21
click at [674, 503] on div at bounding box center [666, 603] width 21 height 34
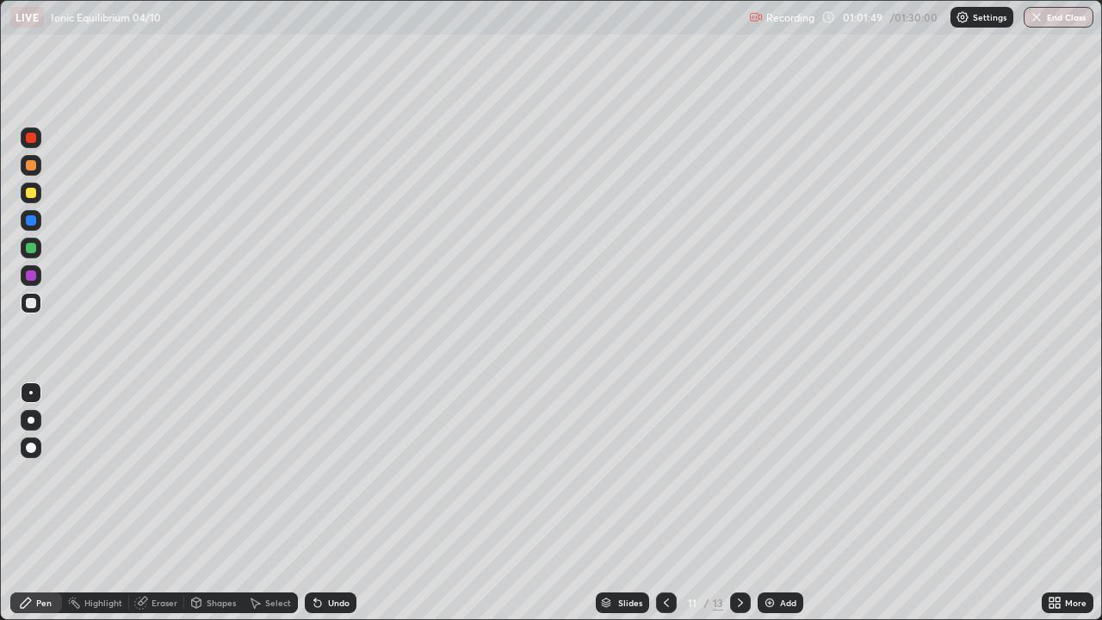
click at [739, 503] on icon at bounding box center [741, 603] width 14 height 14
click at [769, 503] on img at bounding box center [770, 603] width 14 height 14
click at [34, 303] on div at bounding box center [31, 303] width 10 height 10
click at [662, 503] on icon at bounding box center [667, 603] width 14 height 14
click at [665, 503] on icon at bounding box center [667, 603] width 14 height 14
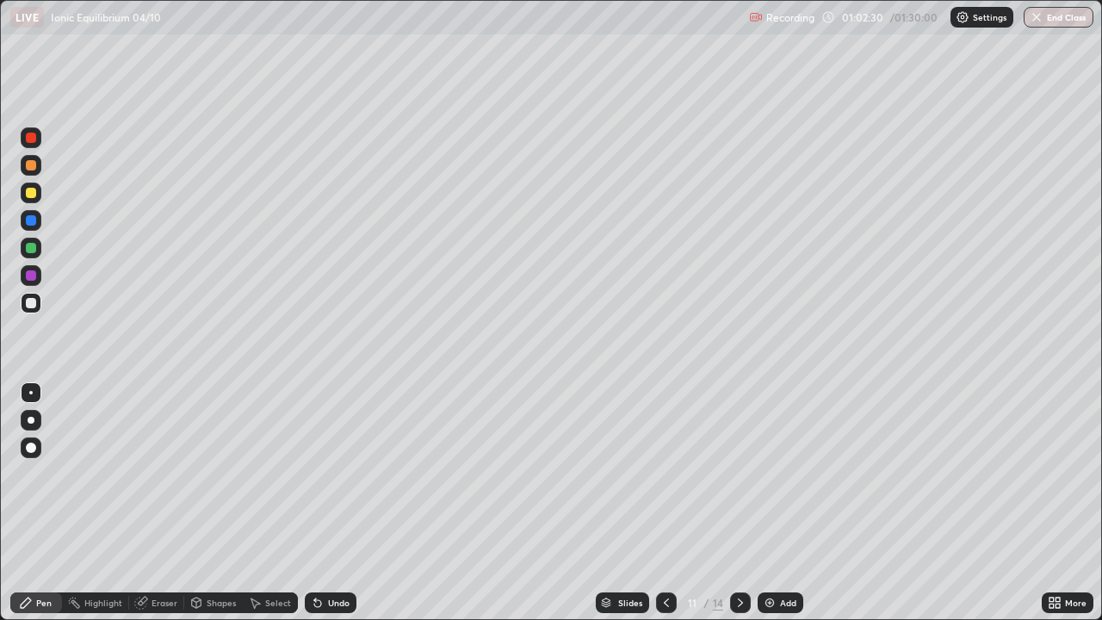
click at [741, 503] on icon at bounding box center [741, 603] width 14 height 14
click at [737, 503] on icon at bounding box center [741, 603] width 14 height 14
click at [769, 503] on img at bounding box center [770, 603] width 14 height 14
click at [32, 304] on div at bounding box center [31, 303] width 10 height 10
click at [665, 503] on icon at bounding box center [667, 603] width 14 height 14
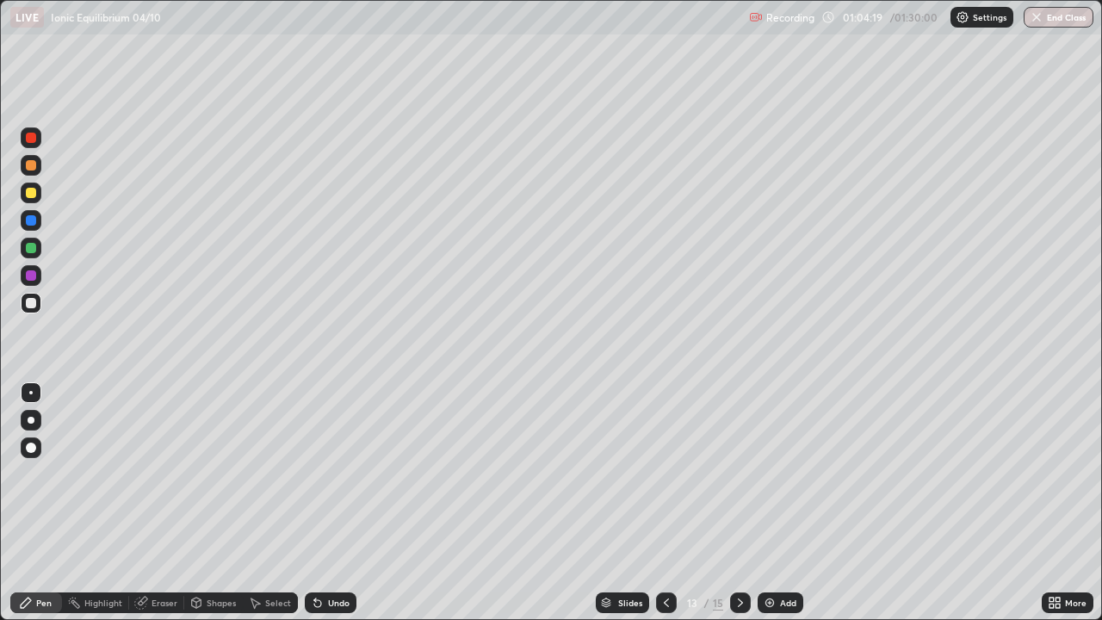
click at [665, 503] on icon at bounding box center [667, 603] width 14 height 14
click at [666, 503] on icon at bounding box center [667, 603] width 14 height 14
click at [665, 503] on icon at bounding box center [667, 603] width 14 height 14
click at [33, 248] on div at bounding box center [31, 248] width 10 height 10
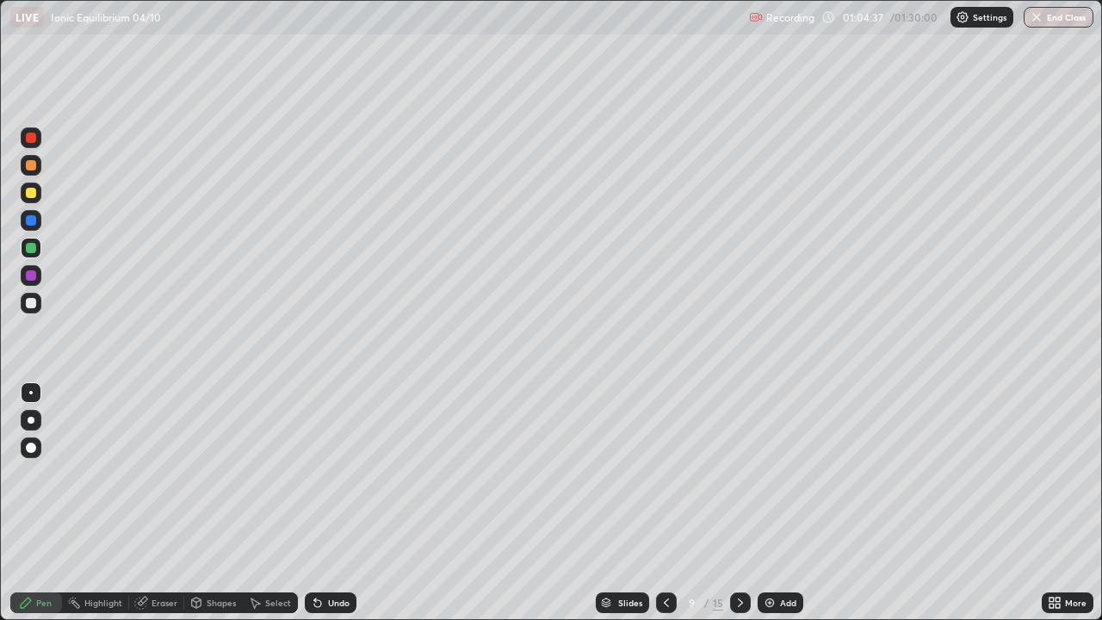
click at [739, 503] on icon at bounding box center [741, 603] width 14 height 14
click at [738, 503] on div at bounding box center [740, 603] width 21 height 21
click at [739, 503] on icon at bounding box center [741, 603] width 14 height 14
click at [747, 503] on div at bounding box center [740, 603] width 21 height 34
click at [739, 503] on icon at bounding box center [741, 603] width 14 height 14
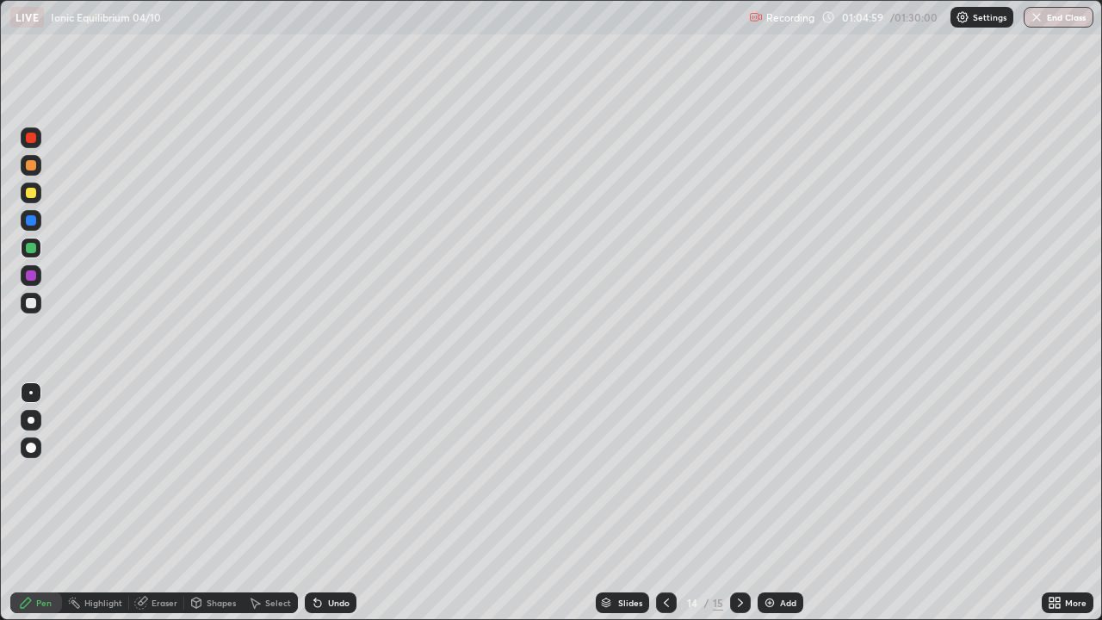
click at [37, 308] on div at bounding box center [31, 303] width 21 height 21
click at [31, 192] on div at bounding box center [31, 193] width 10 height 10
click at [32, 305] on div at bounding box center [31, 303] width 10 height 10
click at [38, 246] on div at bounding box center [31, 248] width 21 height 21
click at [34, 304] on div at bounding box center [31, 303] width 10 height 10
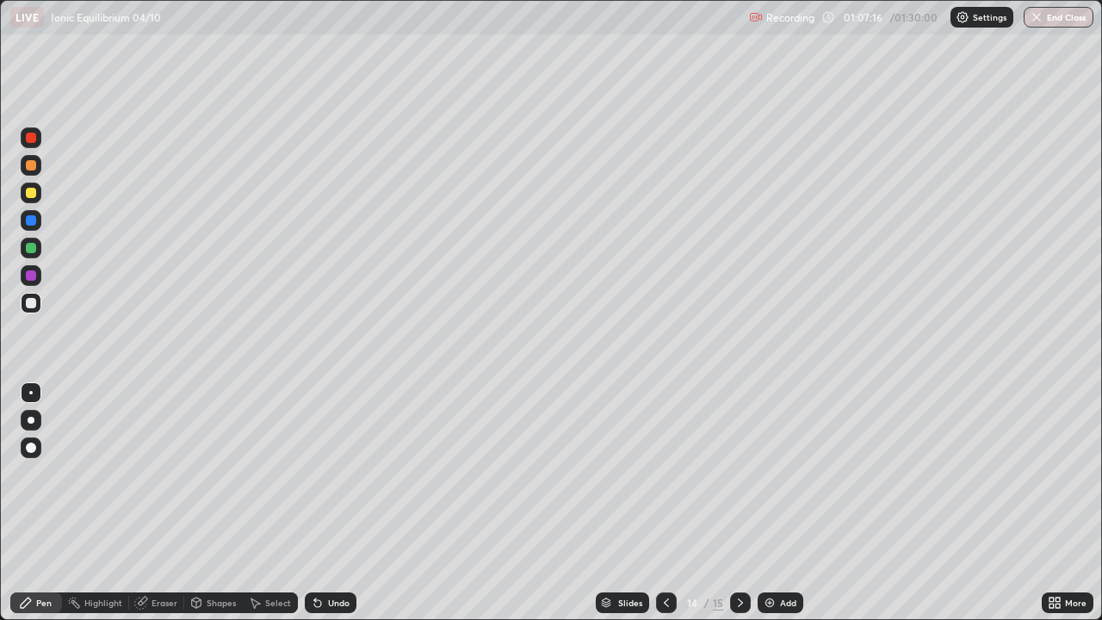
click at [34, 247] on div at bounding box center [31, 248] width 10 height 10
click at [33, 306] on div at bounding box center [31, 303] width 10 height 10
click at [29, 196] on div at bounding box center [31, 193] width 10 height 10
click at [38, 245] on div at bounding box center [31, 248] width 21 height 21
click at [770, 503] on img at bounding box center [770, 603] width 14 height 14
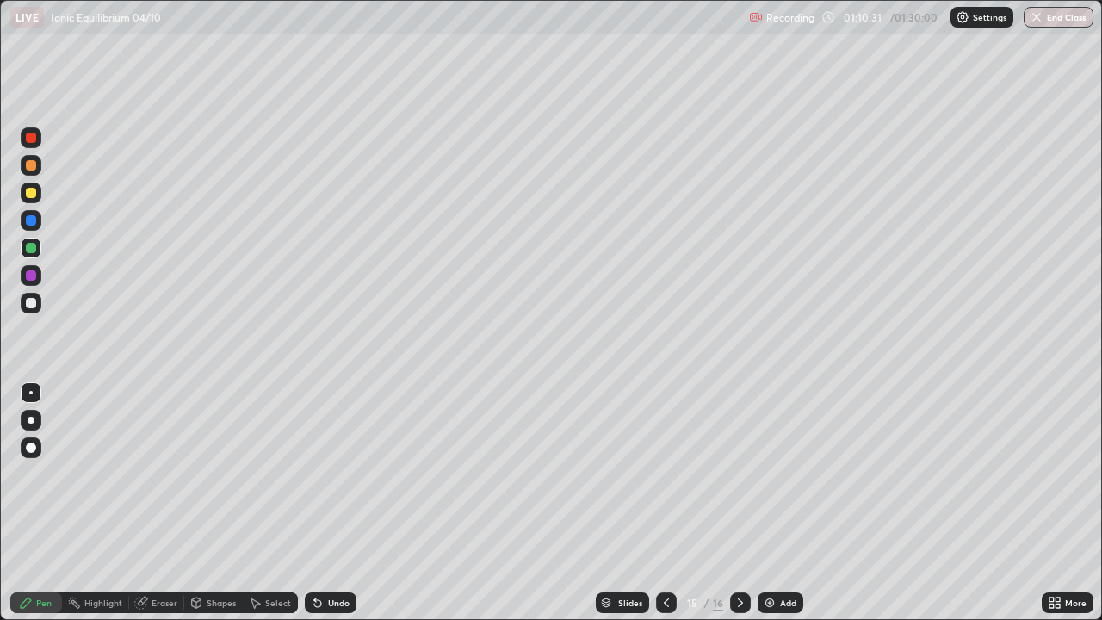
click at [33, 309] on div at bounding box center [31, 303] width 21 height 21
click at [320, 503] on icon at bounding box center [318, 603] width 14 height 14
click at [318, 503] on icon at bounding box center [317, 603] width 7 height 7
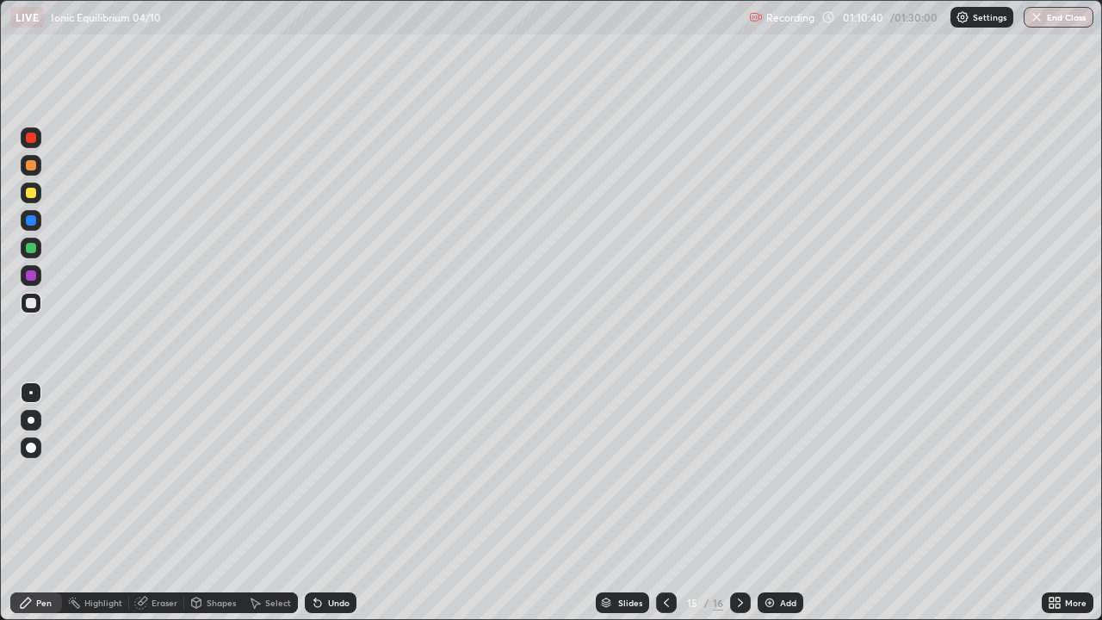
click at [315, 503] on icon at bounding box center [317, 603] width 7 height 7
click at [315, 503] on icon at bounding box center [318, 603] width 14 height 14
click at [314, 503] on icon at bounding box center [317, 603] width 7 height 7
click at [28, 246] on div at bounding box center [31, 248] width 10 height 10
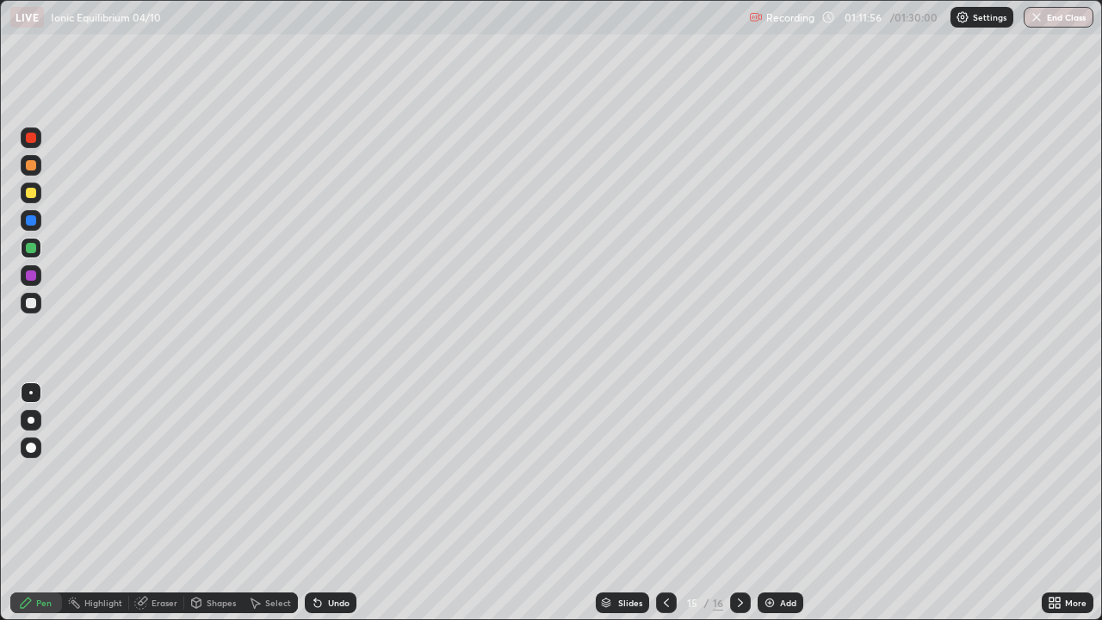
click at [33, 303] on div at bounding box center [31, 303] width 10 height 10
click at [21, 258] on div at bounding box center [31, 248] width 21 height 28
click at [30, 196] on div at bounding box center [31, 193] width 10 height 10
click at [37, 302] on div at bounding box center [31, 303] width 21 height 21
click at [777, 503] on div "Add" at bounding box center [781, 603] width 46 height 21
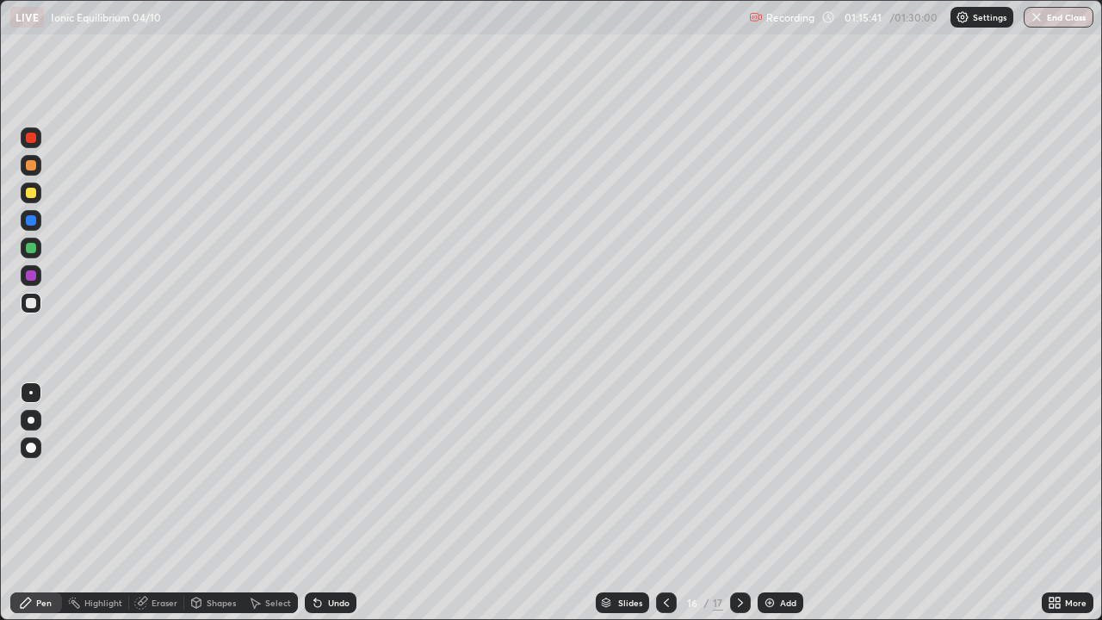
click at [34, 303] on div at bounding box center [31, 303] width 10 height 10
click at [318, 503] on icon at bounding box center [317, 603] width 7 height 7
click at [314, 503] on icon at bounding box center [317, 603] width 7 height 7
click at [314, 503] on icon at bounding box center [315, 600] width 2 height 2
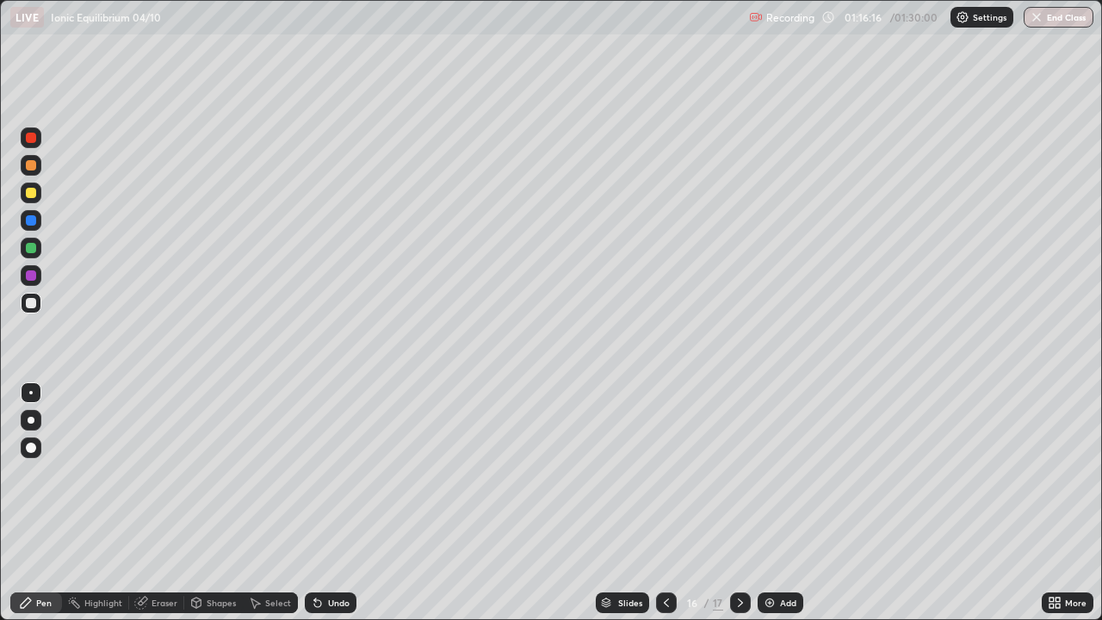
click at [314, 503] on icon at bounding box center [317, 603] width 7 height 7
click at [28, 196] on div at bounding box center [31, 193] width 10 height 10
click at [314, 503] on icon at bounding box center [317, 603] width 7 height 7
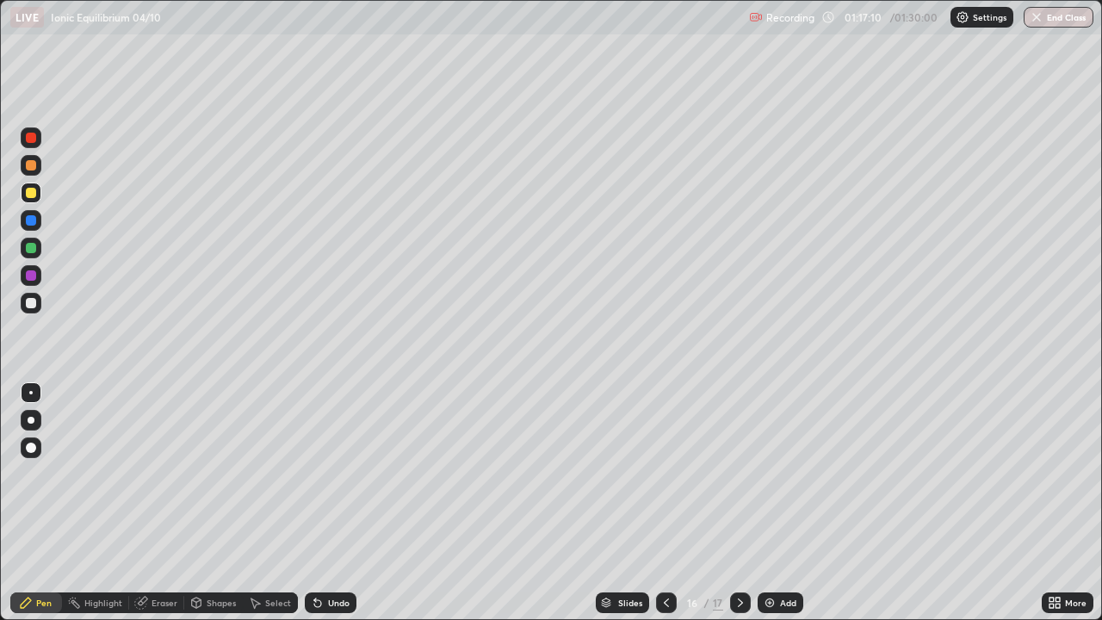
click at [40, 304] on div at bounding box center [31, 303] width 21 height 21
click at [31, 248] on div at bounding box center [31, 248] width 10 height 10
click at [320, 503] on icon at bounding box center [318, 603] width 14 height 14
click at [39, 305] on div at bounding box center [31, 303] width 21 height 21
click at [328, 503] on div "Undo" at bounding box center [339, 603] width 22 height 9
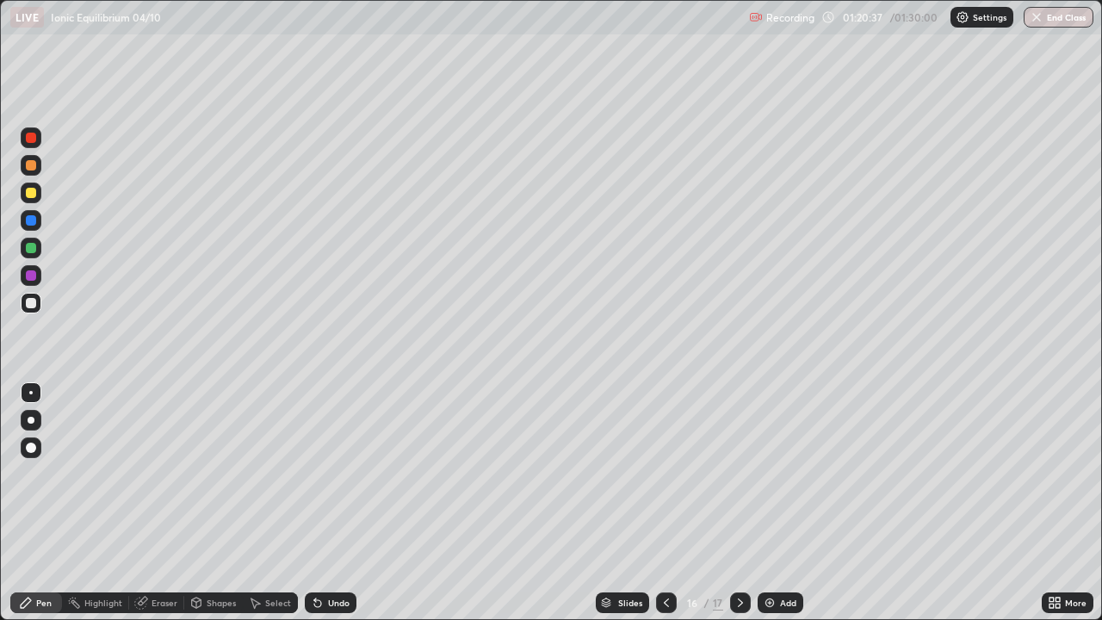
click at [763, 503] on img at bounding box center [770, 603] width 14 height 14
click at [665, 503] on icon at bounding box center [667, 603] width 14 height 14
click at [29, 197] on div at bounding box center [31, 193] width 10 height 10
click at [736, 503] on icon at bounding box center [741, 603] width 14 height 14
click at [314, 503] on icon at bounding box center [317, 603] width 7 height 7
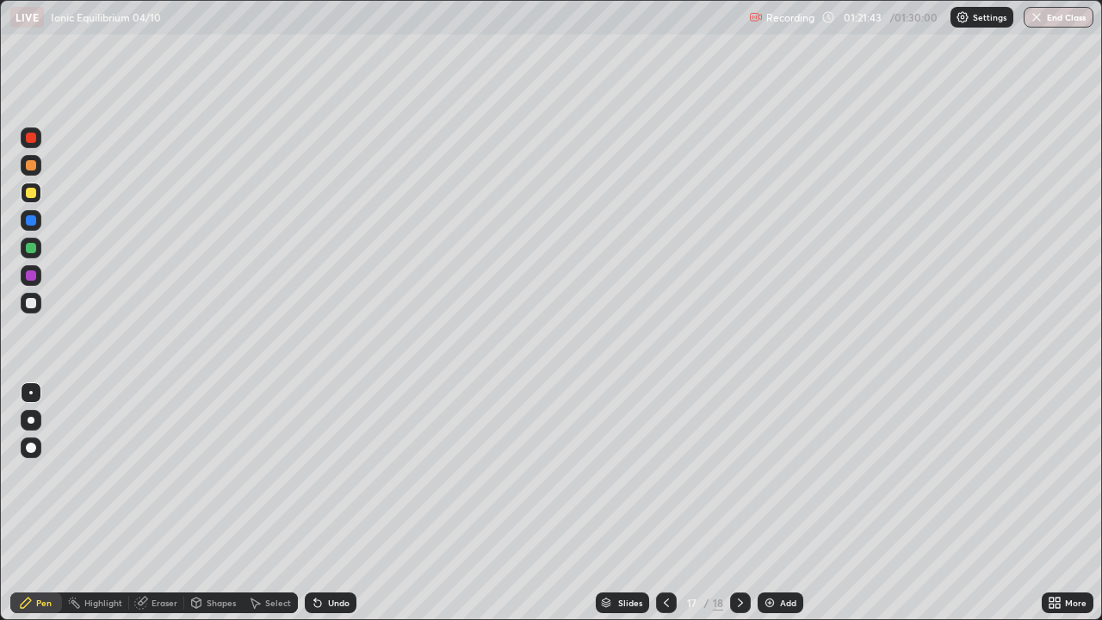
click at [31, 249] on div at bounding box center [31, 248] width 10 height 10
click at [34, 306] on div at bounding box center [31, 303] width 10 height 10
click at [665, 503] on icon at bounding box center [667, 603] width 14 height 14
click at [737, 503] on icon at bounding box center [741, 603] width 14 height 14
click at [780, 503] on div "Add" at bounding box center [788, 603] width 16 height 9
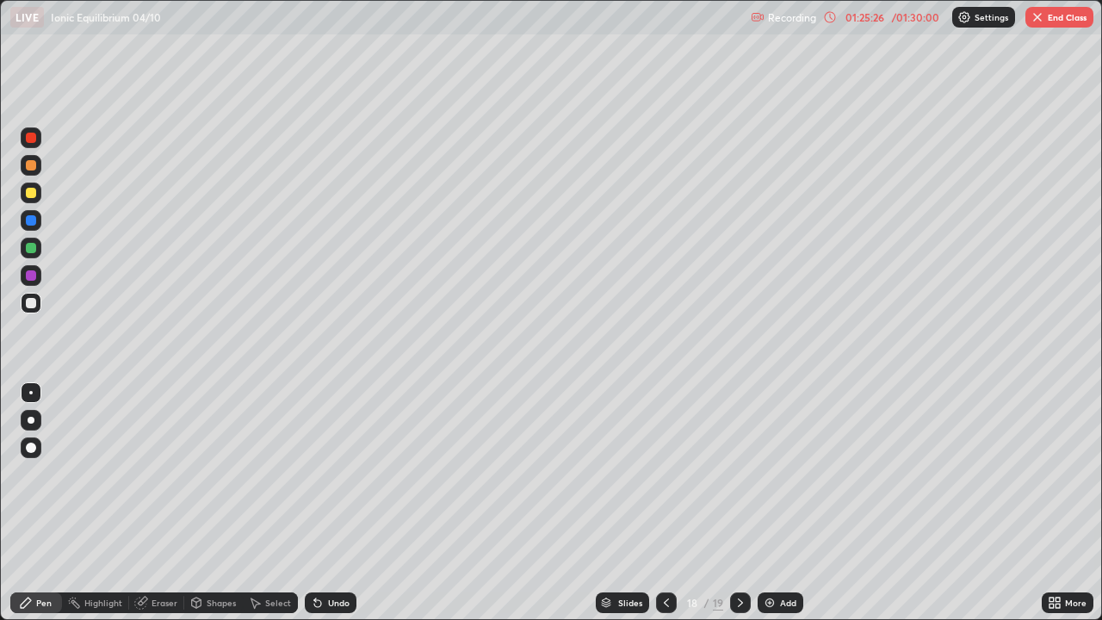
click at [32, 303] on div at bounding box center [31, 303] width 10 height 10
click at [1052, 21] on button "End Class" at bounding box center [1060, 17] width 68 height 21
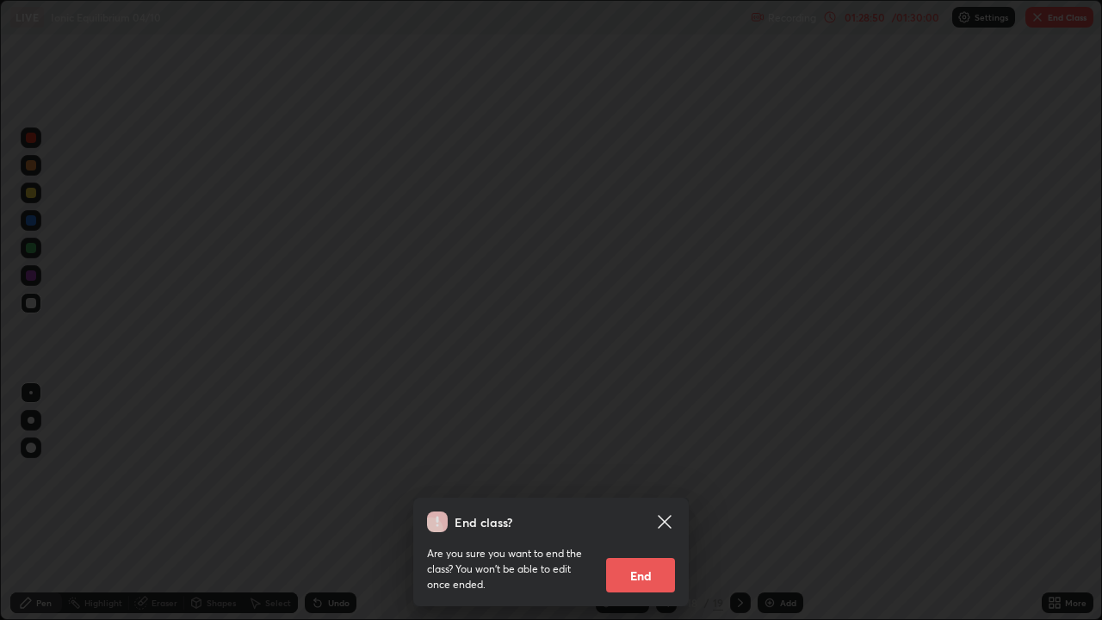
click at [640, 503] on button "End" at bounding box center [640, 575] width 69 height 34
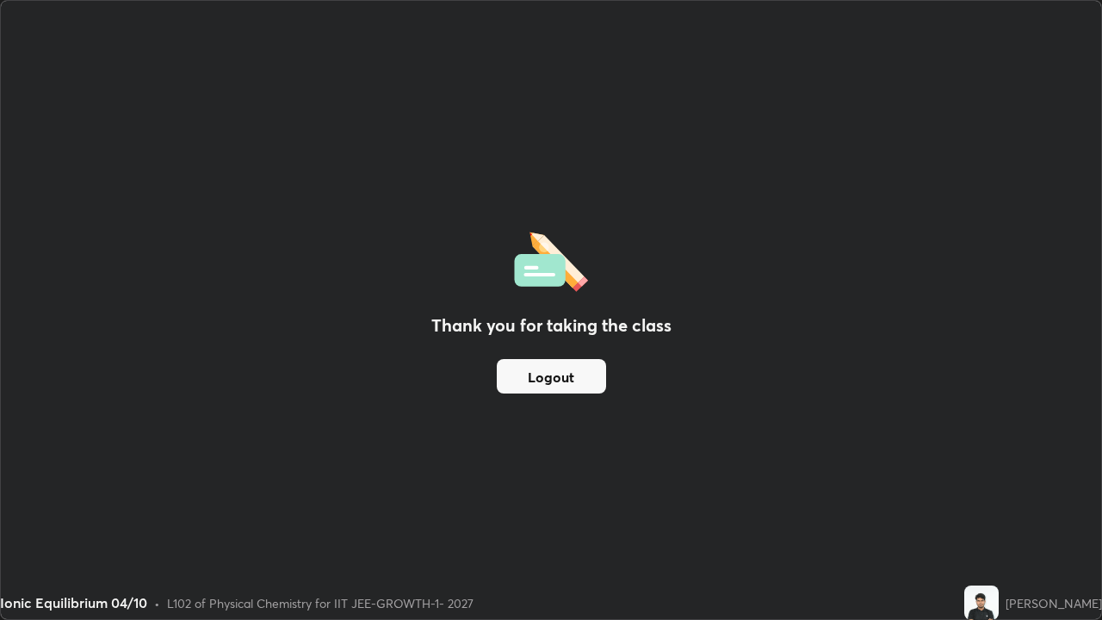
click at [562, 385] on button "Logout" at bounding box center [551, 376] width 109 height 34
